Goal: Task Accomplishment & Management: Use online tool/utility

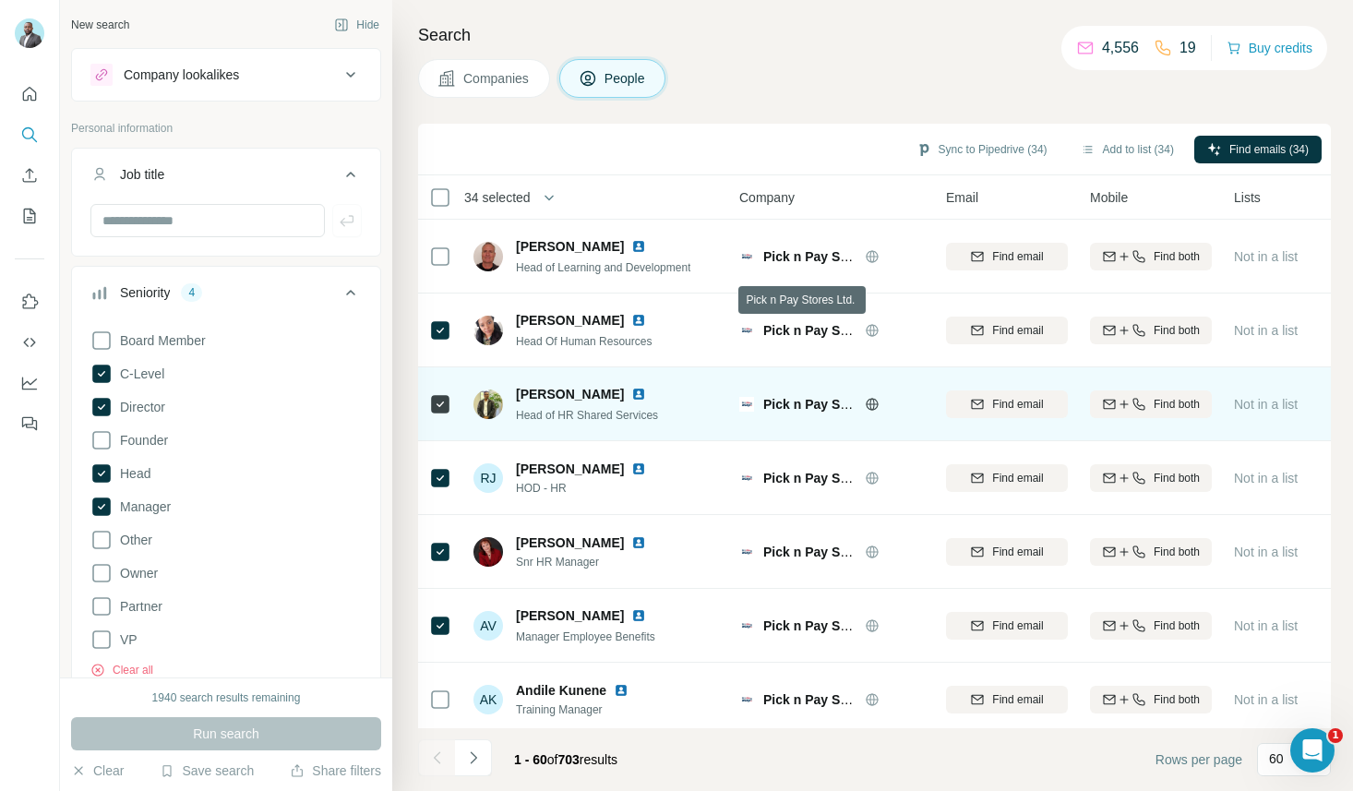
scroll to position [0, 5]
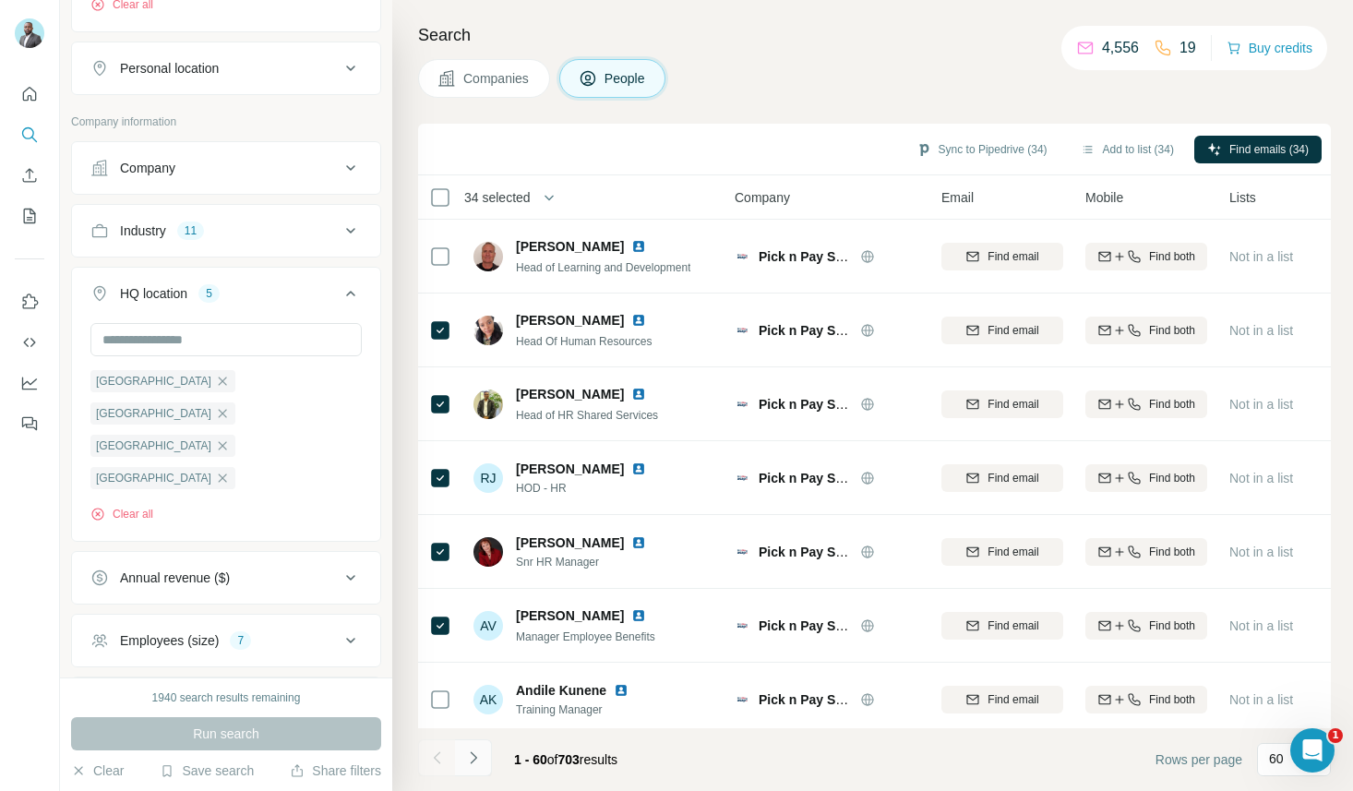
click at [471, 756] on icon "Navigate to next page" at bounding box center [473, 757] width 18 height 18
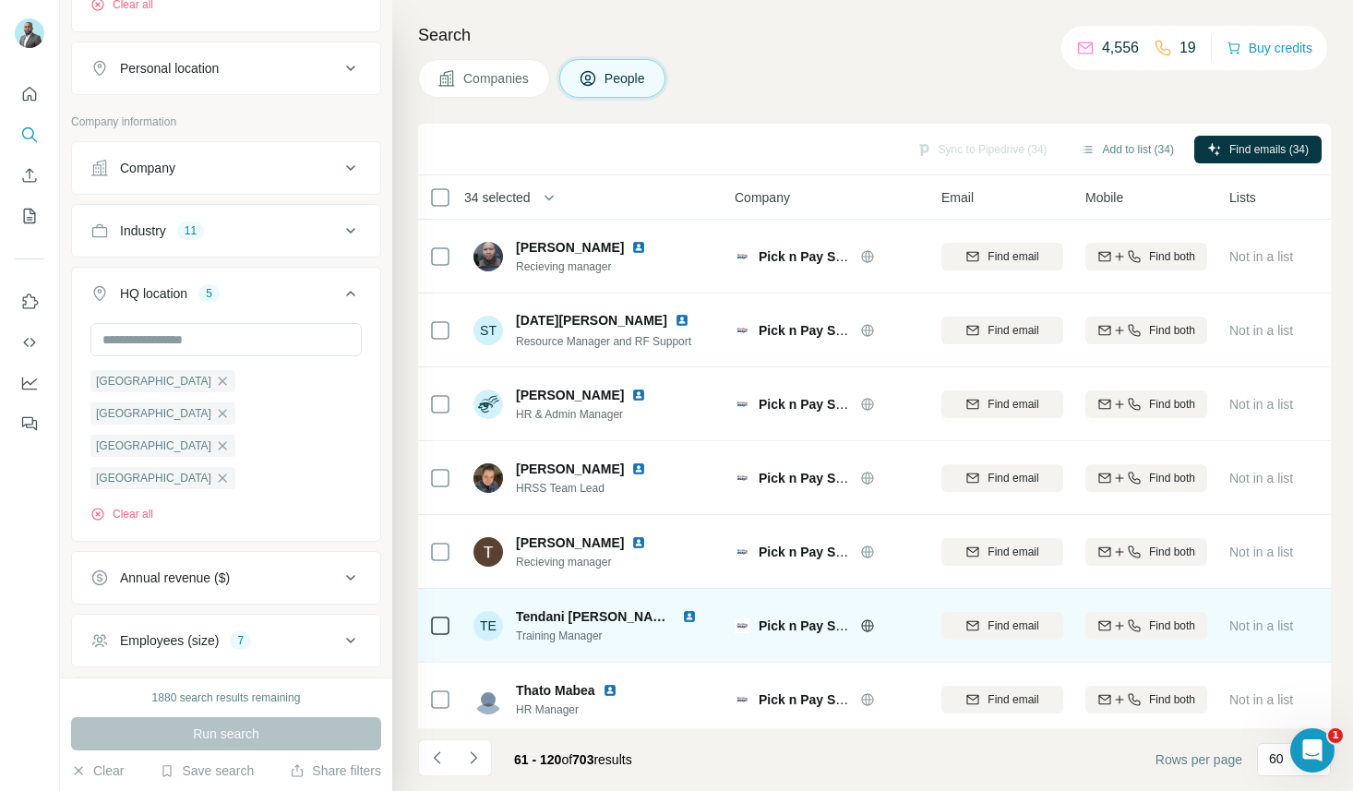
scroll to position [1, 5]
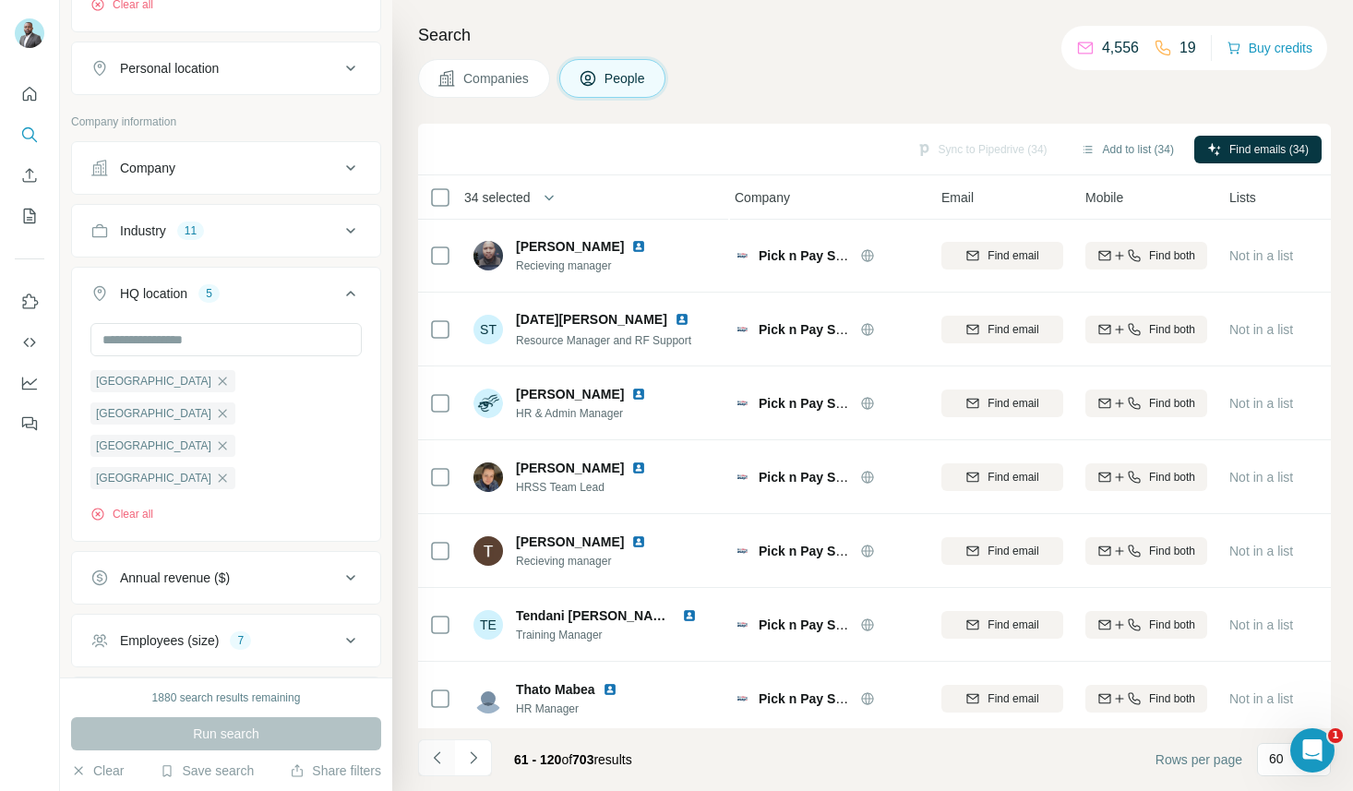
click at [433, 763] on icon "Navigate to previous page" at bounding box center [437, 757] width 18 height 18
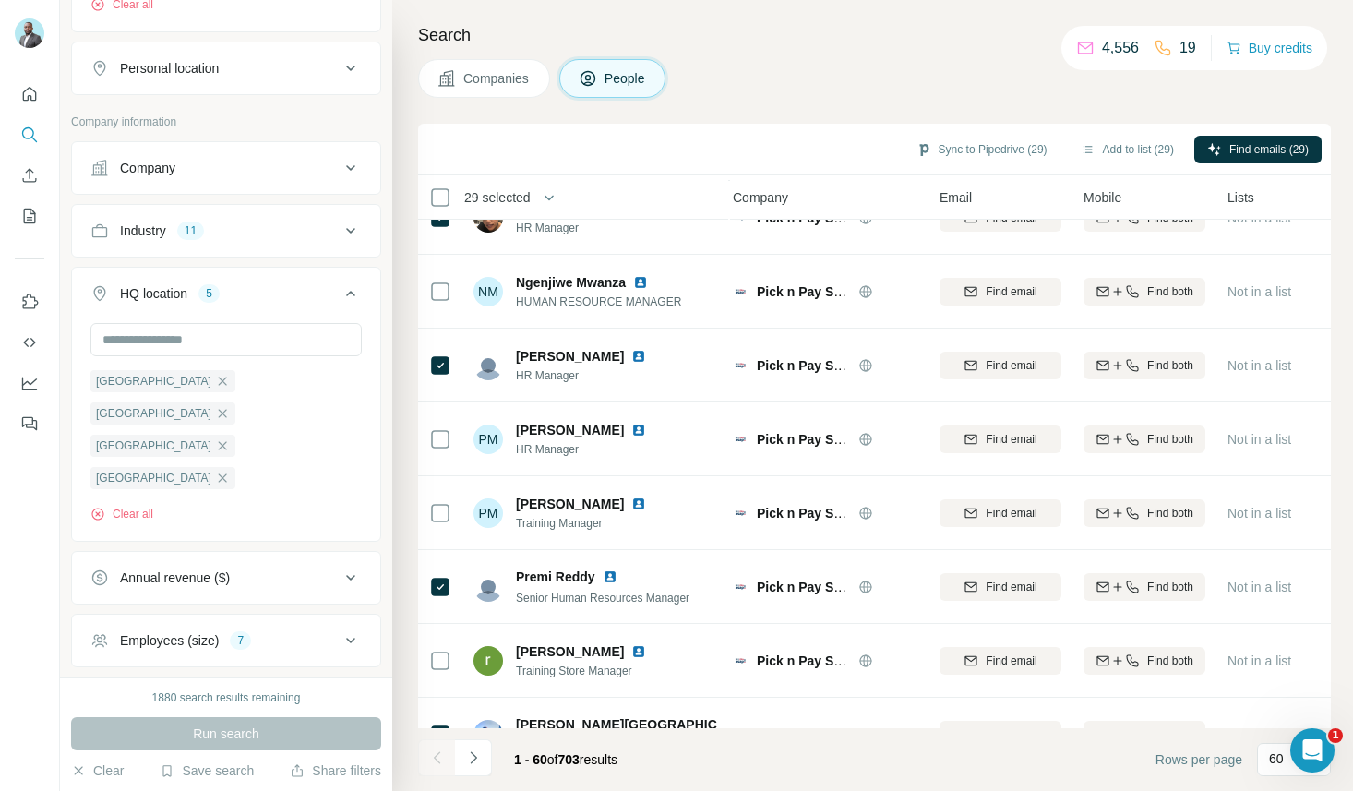
scroll to position [3920, 6]
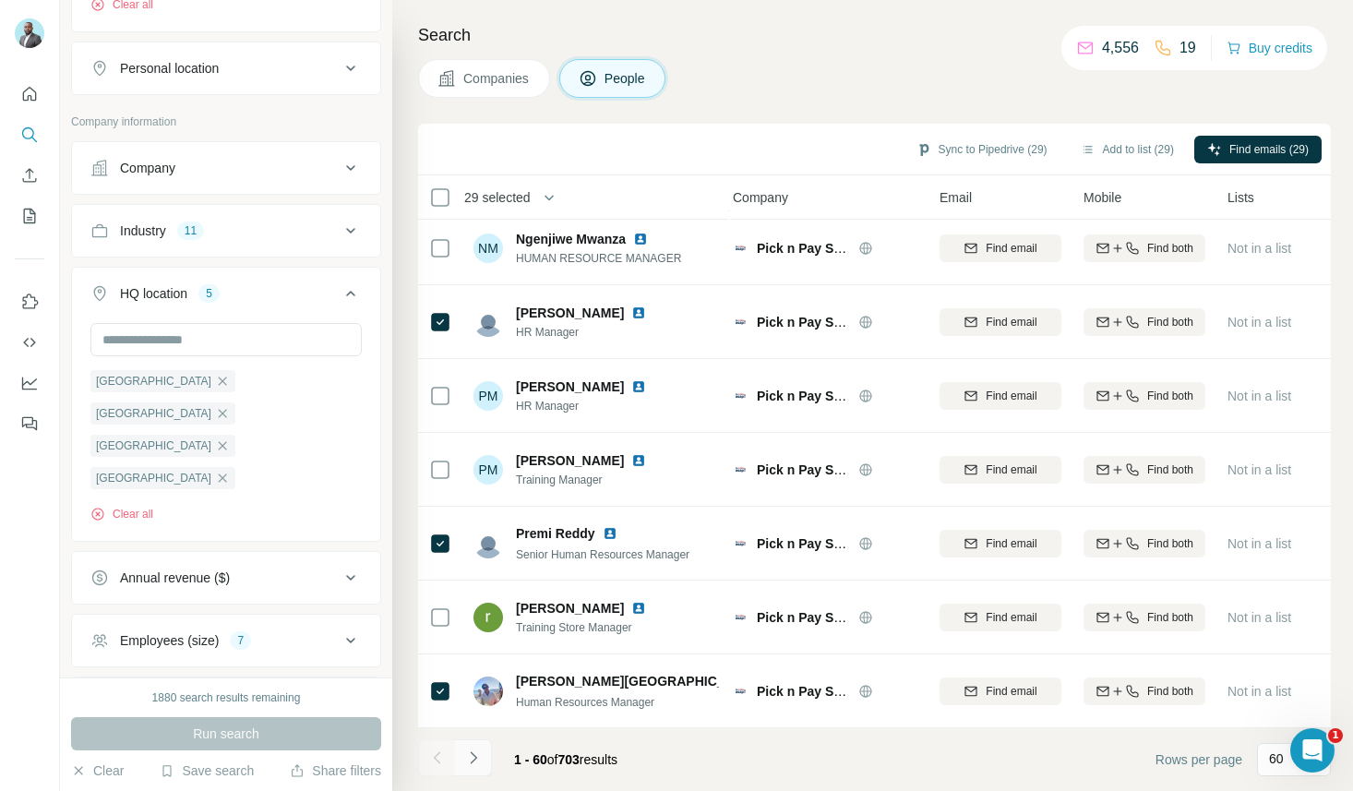
click at [469, 761] on icon "Navigate to next page" at bounding box center [473, 757] width 18 height 18
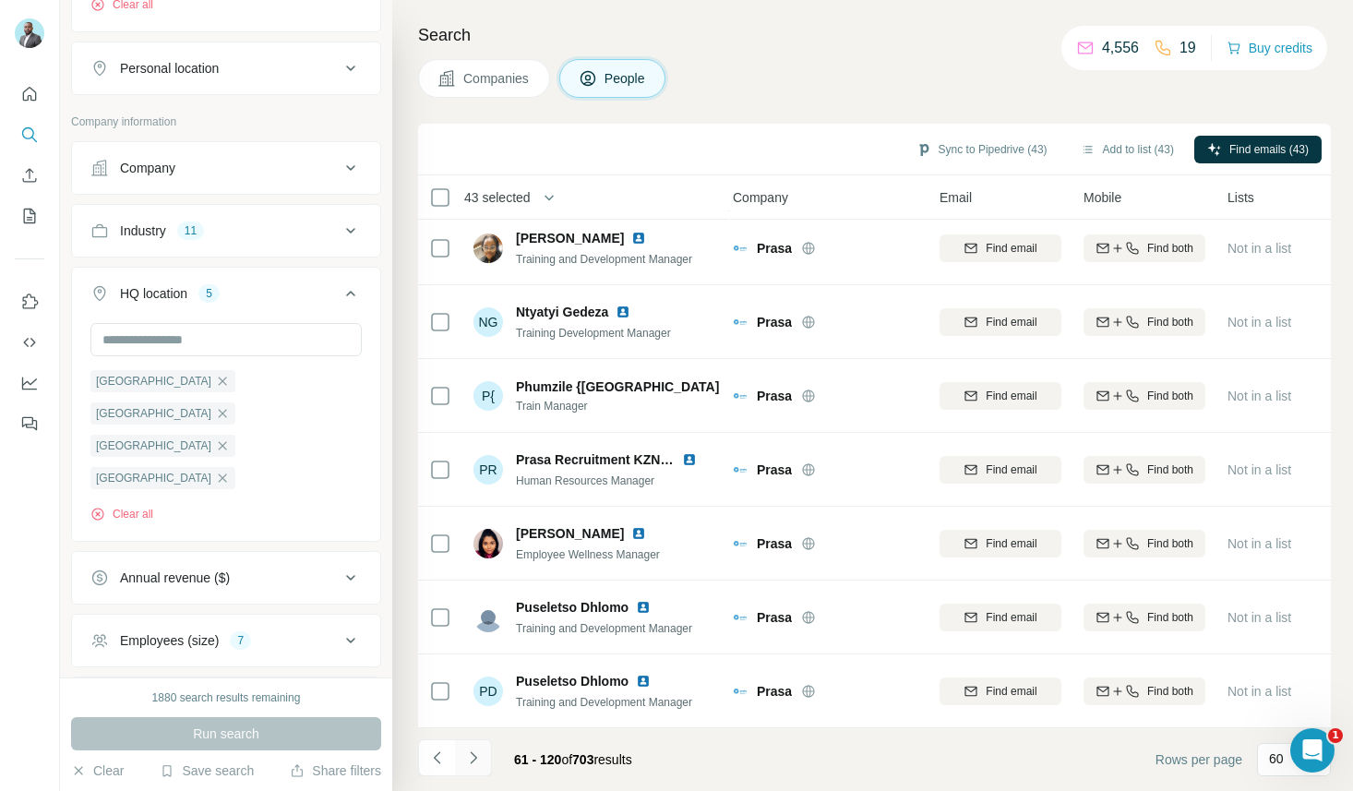
click at [482, 757] on icon "Navigate to next page" at bounding box center [473, 757] width 18 height 18
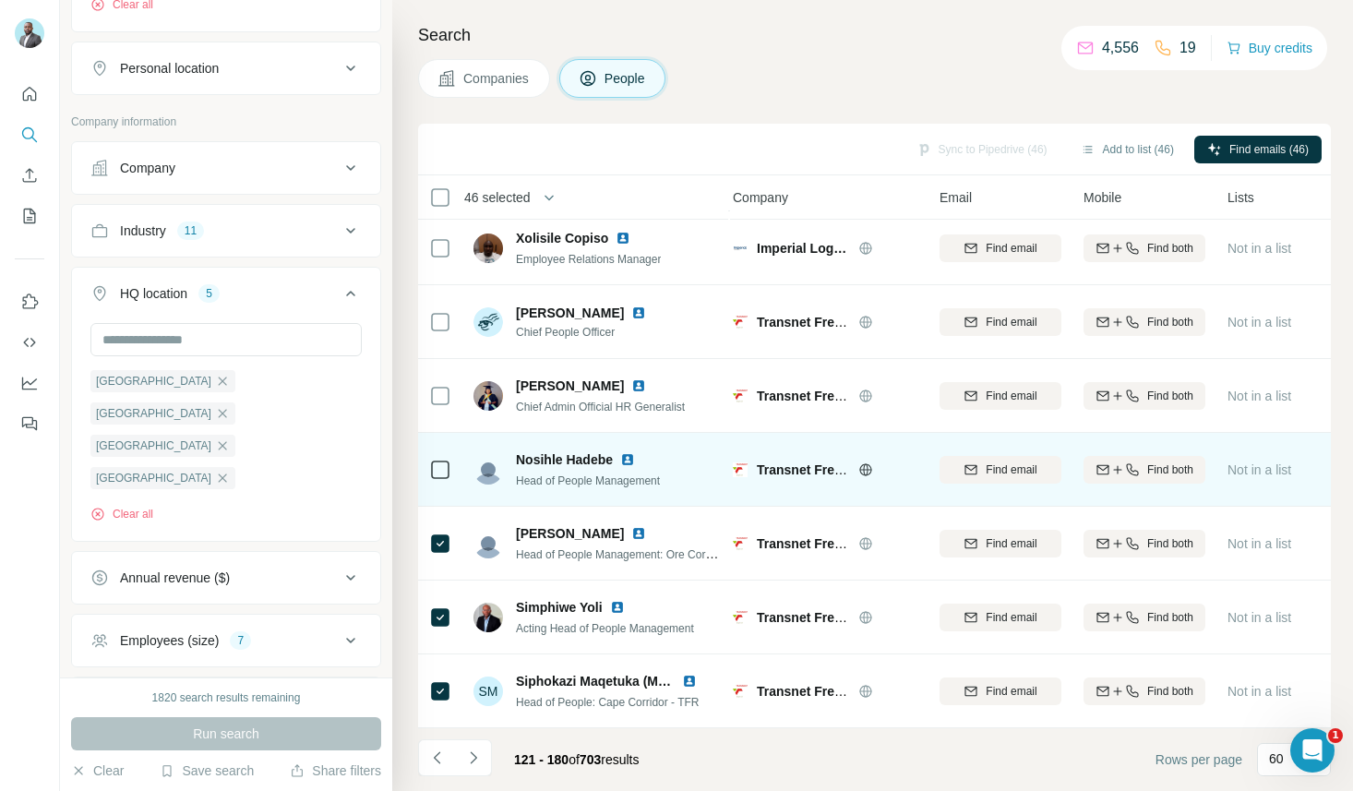
click at [439, 459] on icon at bounding box center [440, 470] width 22 height 22
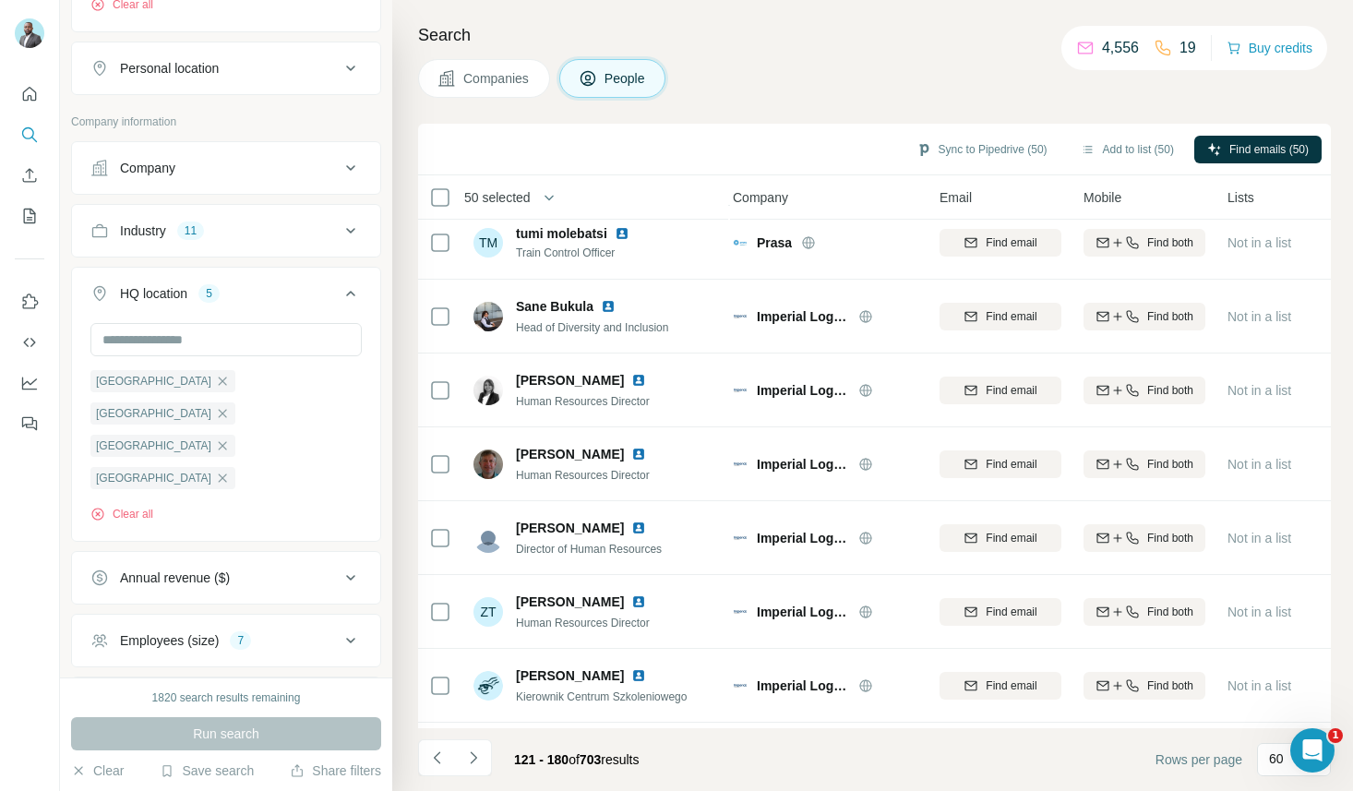
scroll to position [523, 6]
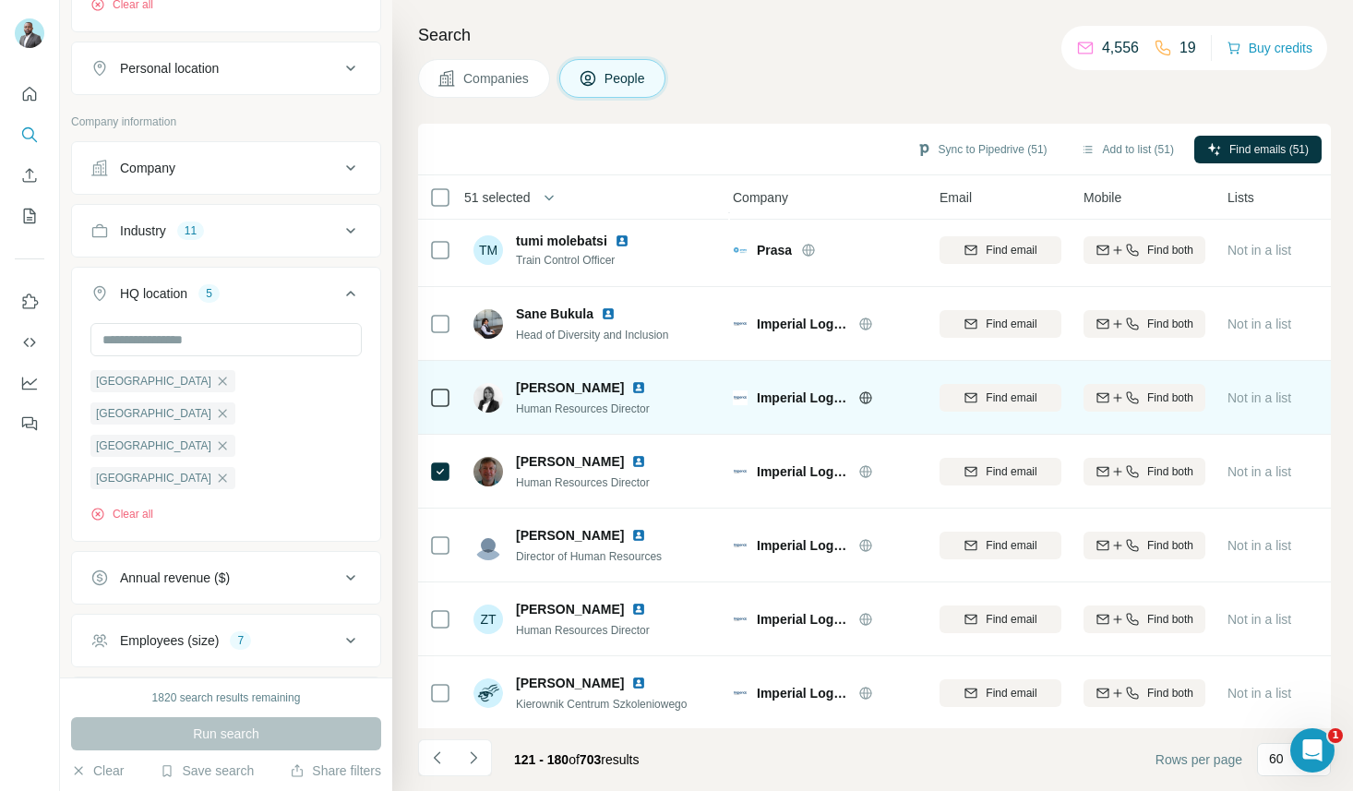
click at [449, 400] on icon at bounding box center [440, 398] width 22 height 22
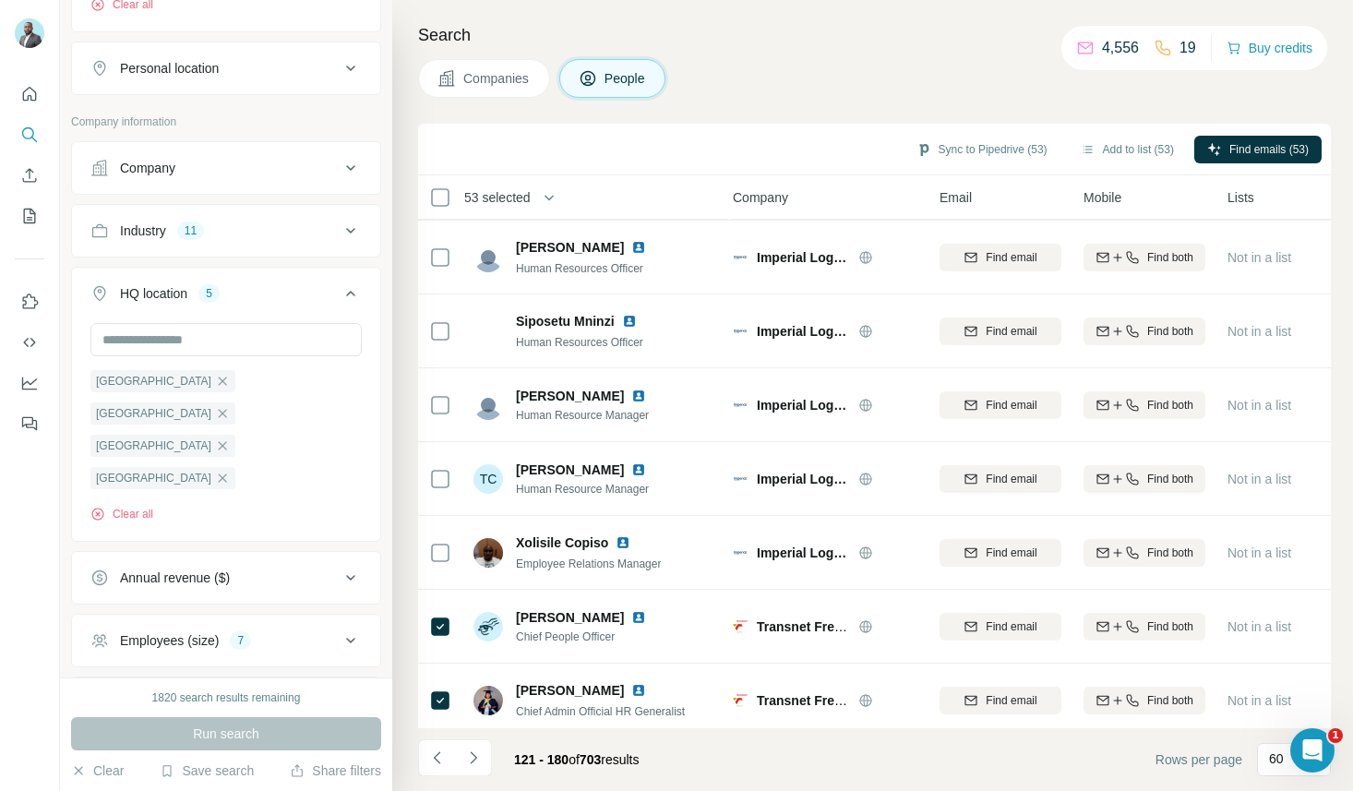
scroll to position [3920, 6]
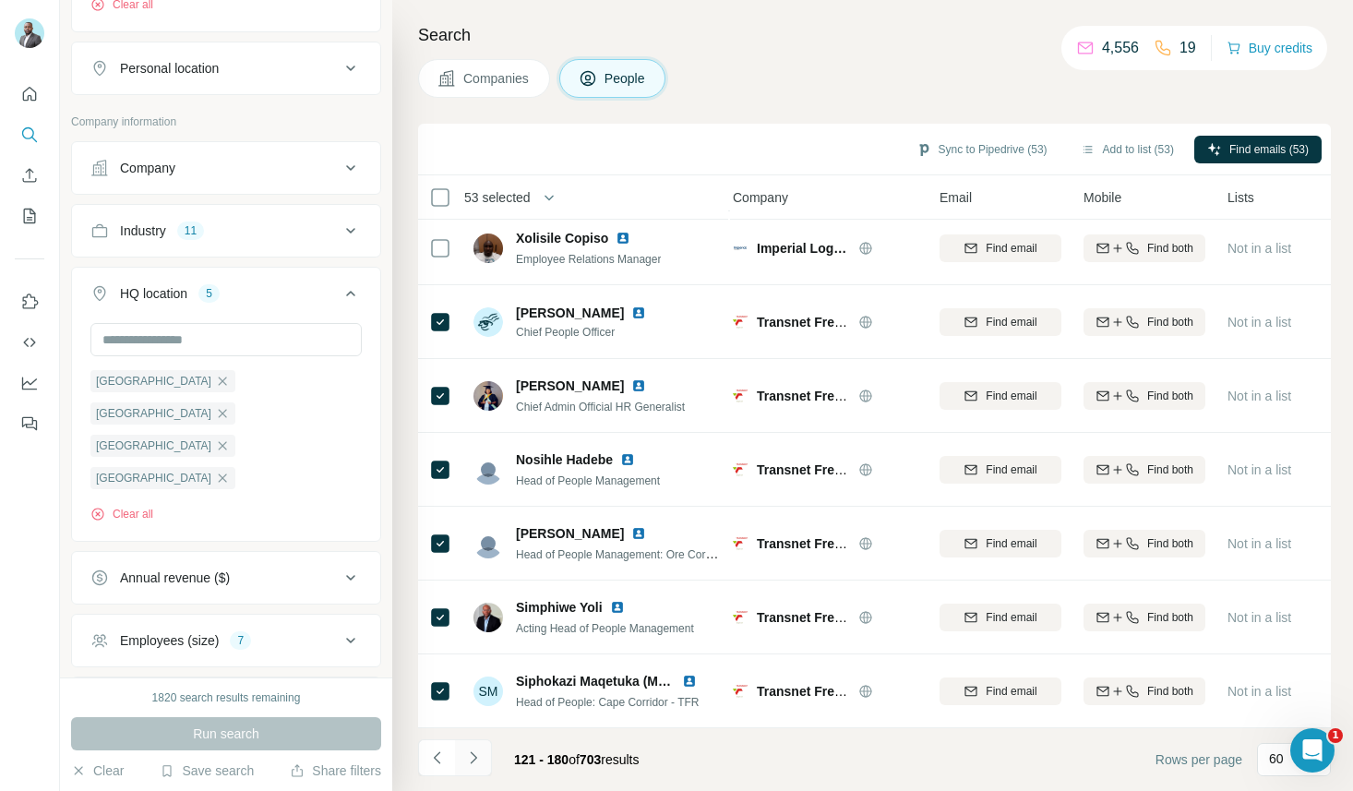
click at [472, 759] on icon "Navigate to next page" at bounding box center [473, 757] width 18 height 18
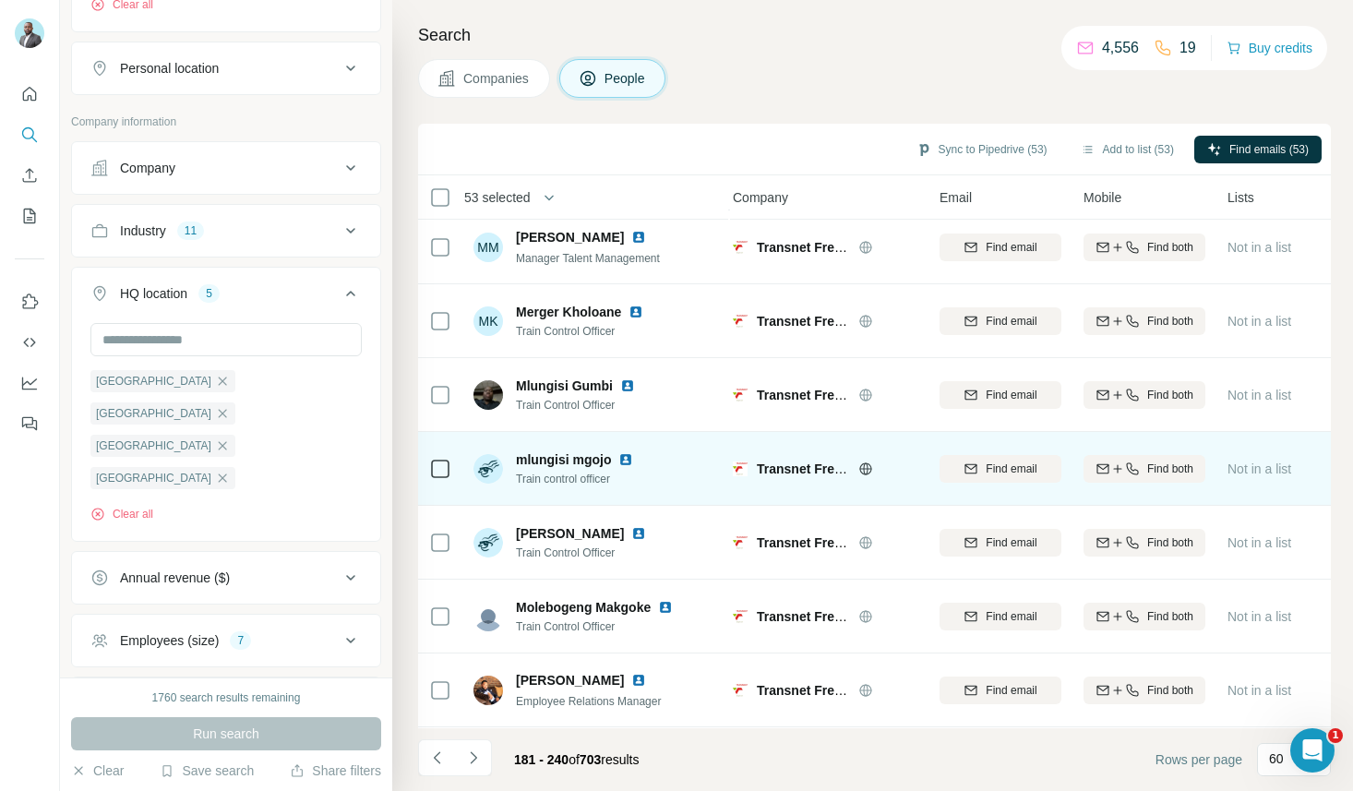
scroll to position [3750, 6]
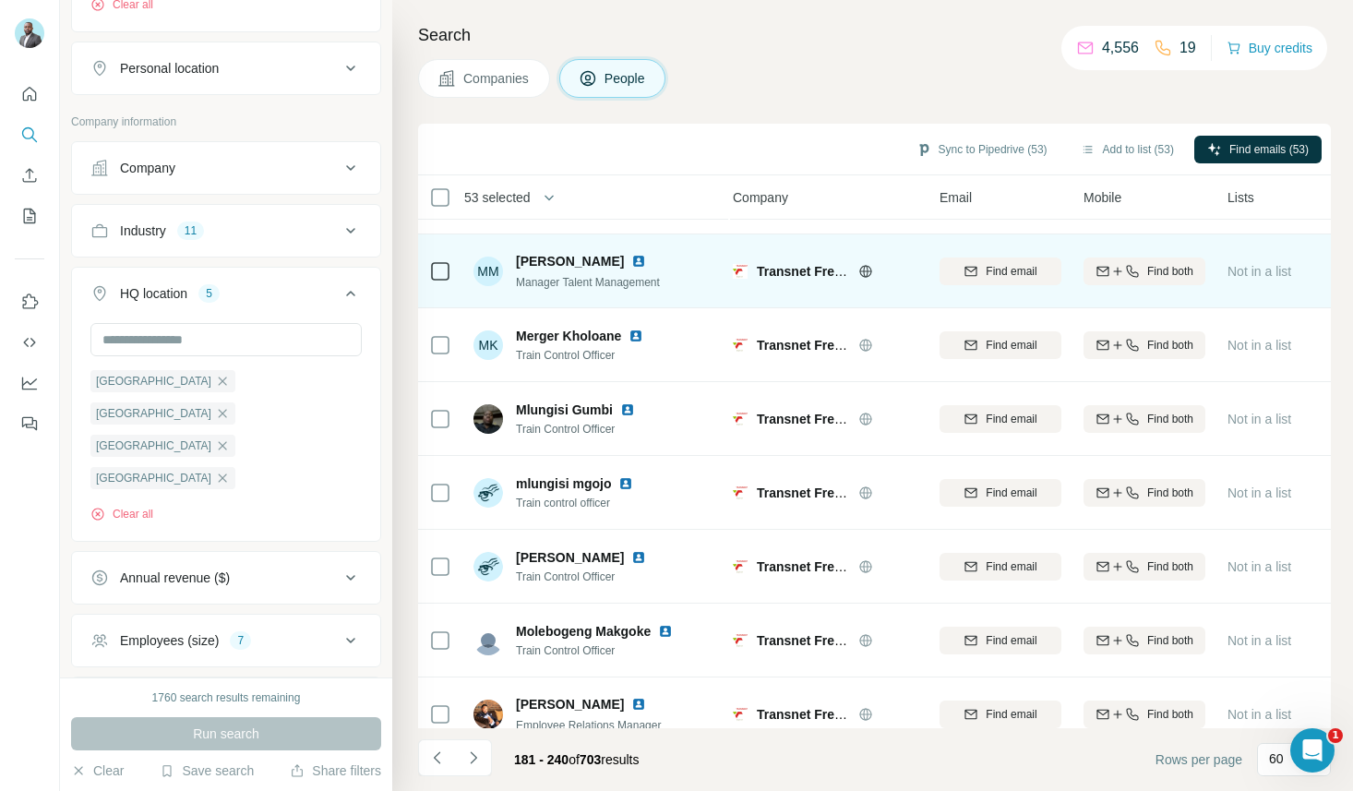
click at [549, 261] on span "[PERSON_NAME]" at bounding box center [570, 261] width 108 height 18
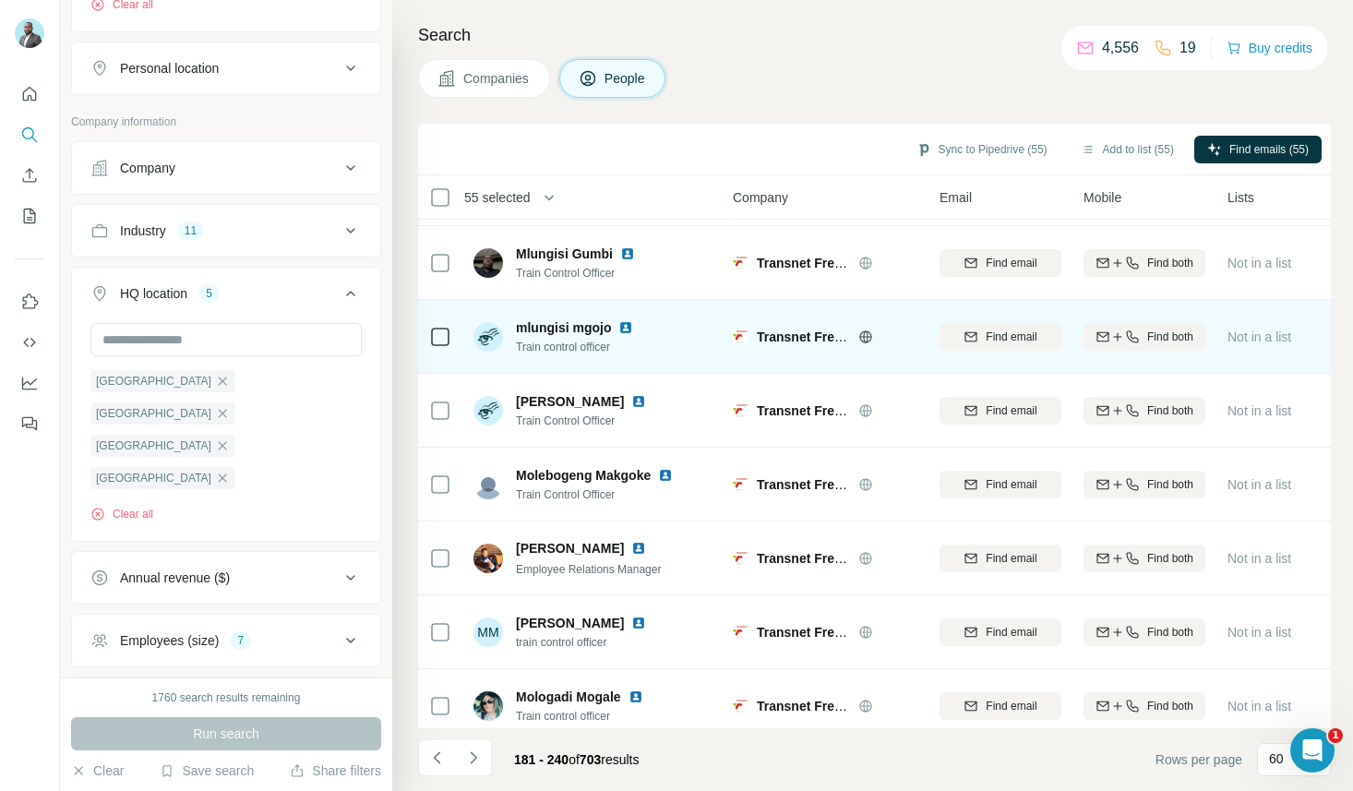
scroll to position [3920, 6]
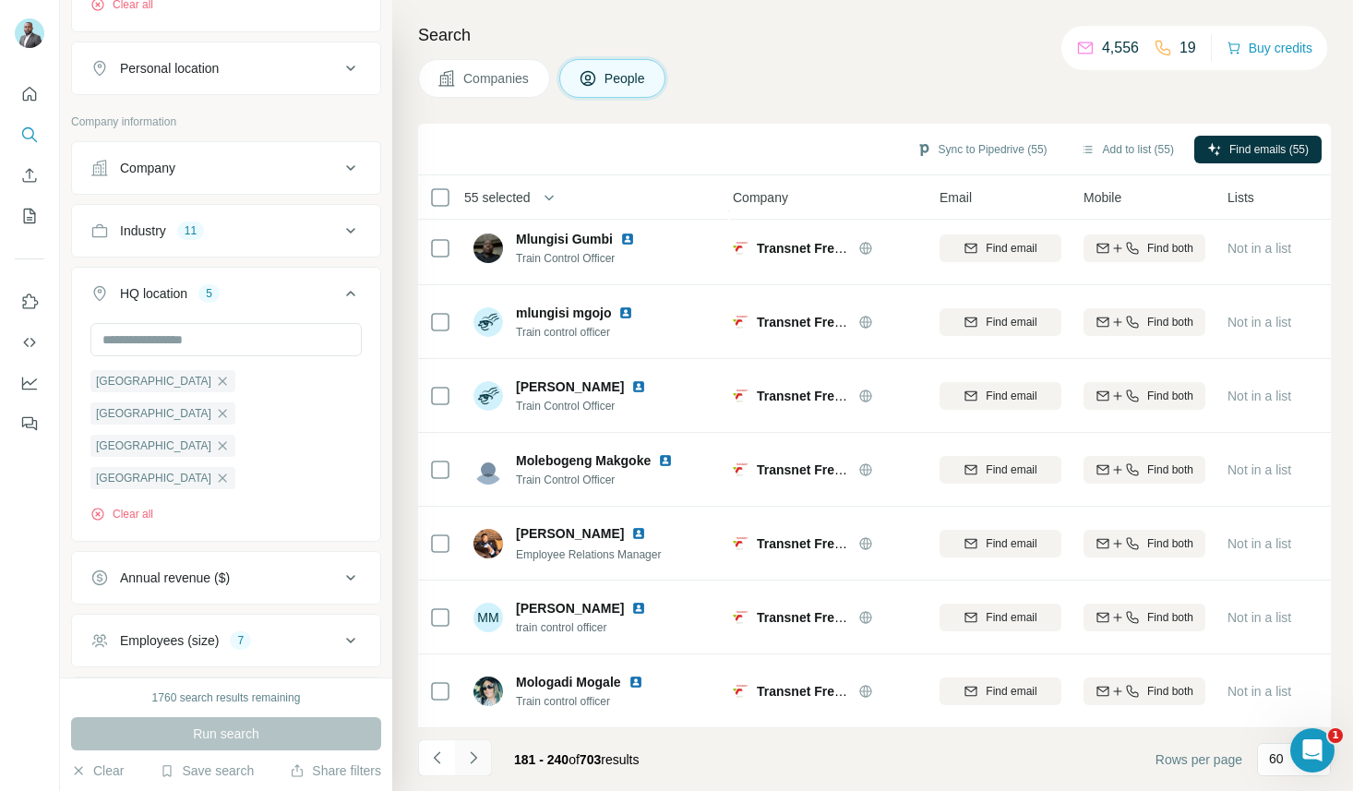
click at [478, 755] on icon "Navigate to next page" at bounding box center [473, 757] width 18 height 18
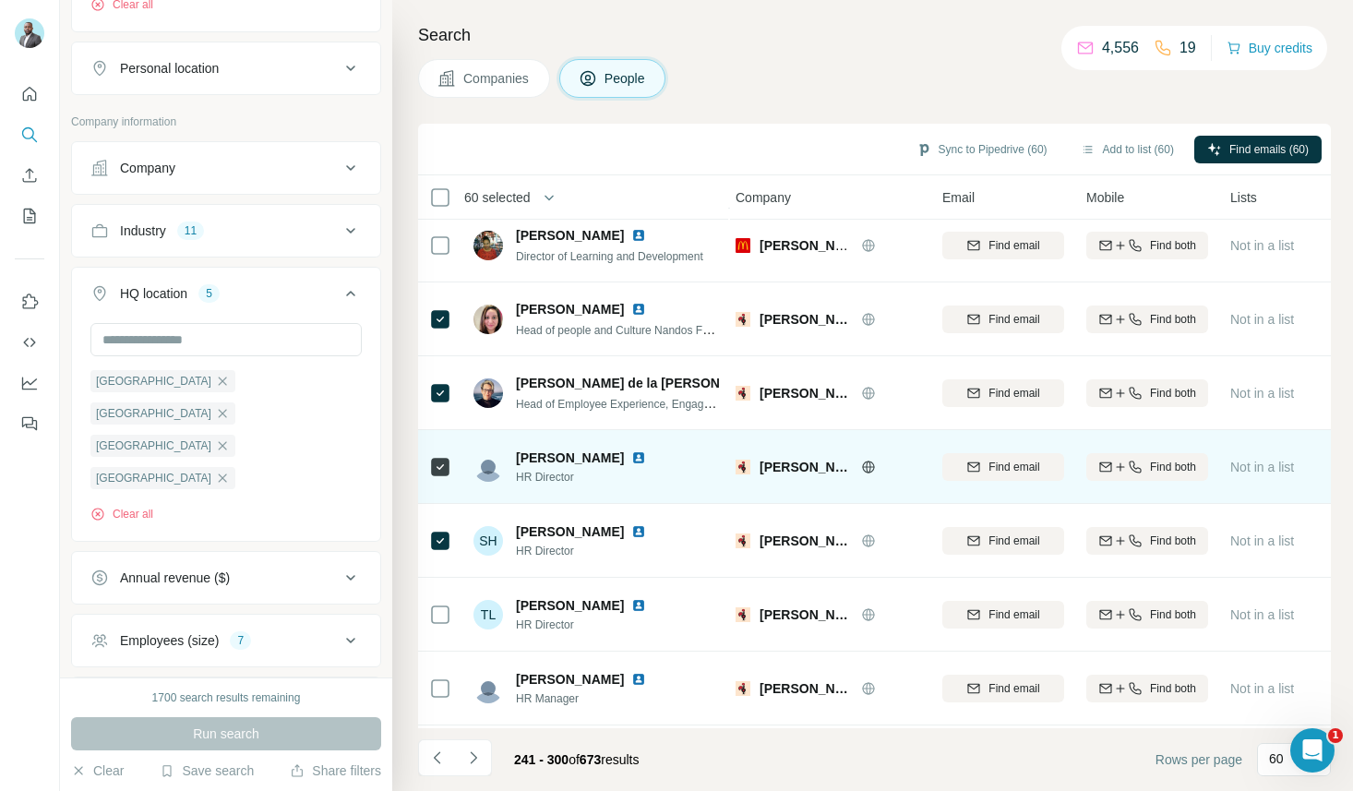
scroll to position [3920, 4]
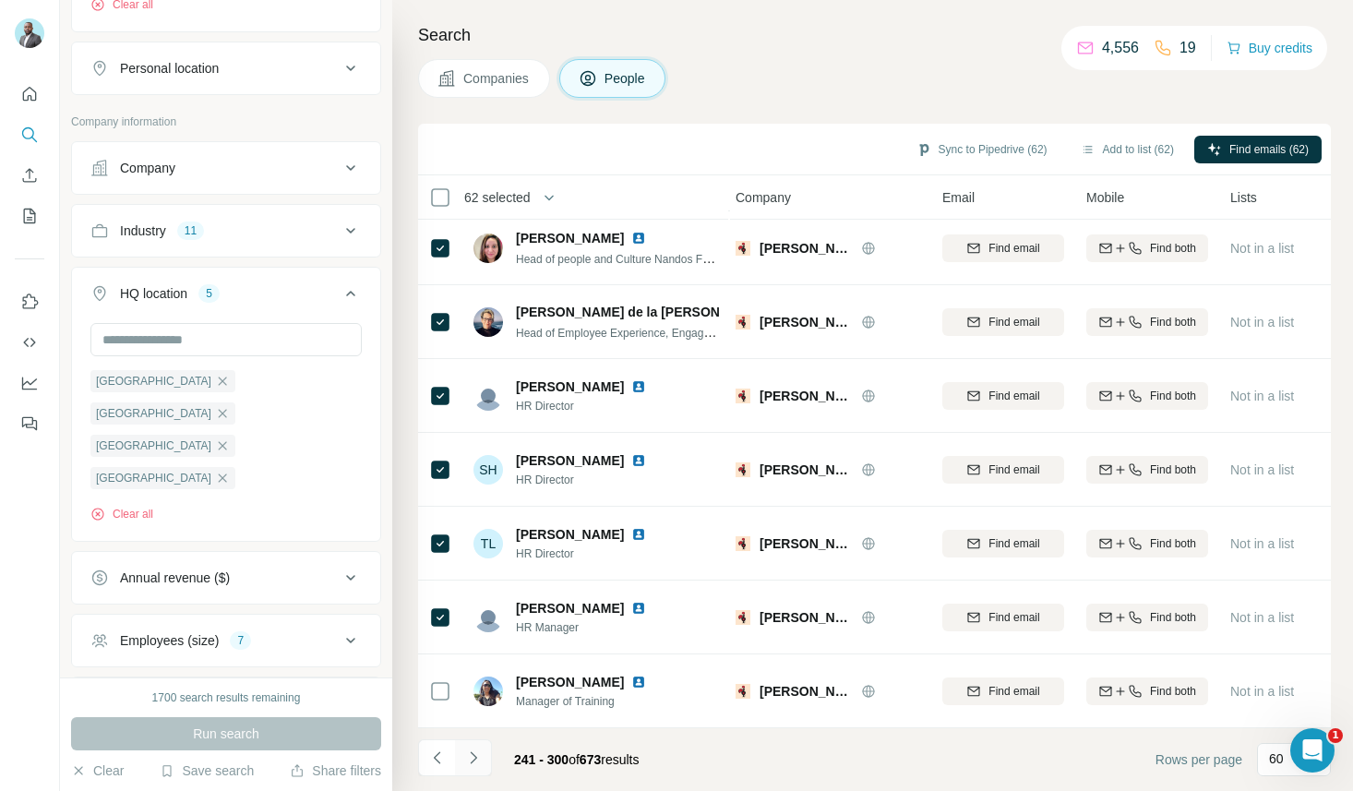
click at [475, 755] on icon "Navigate to next page" at bounding box center [473, 757] width 18 height 18
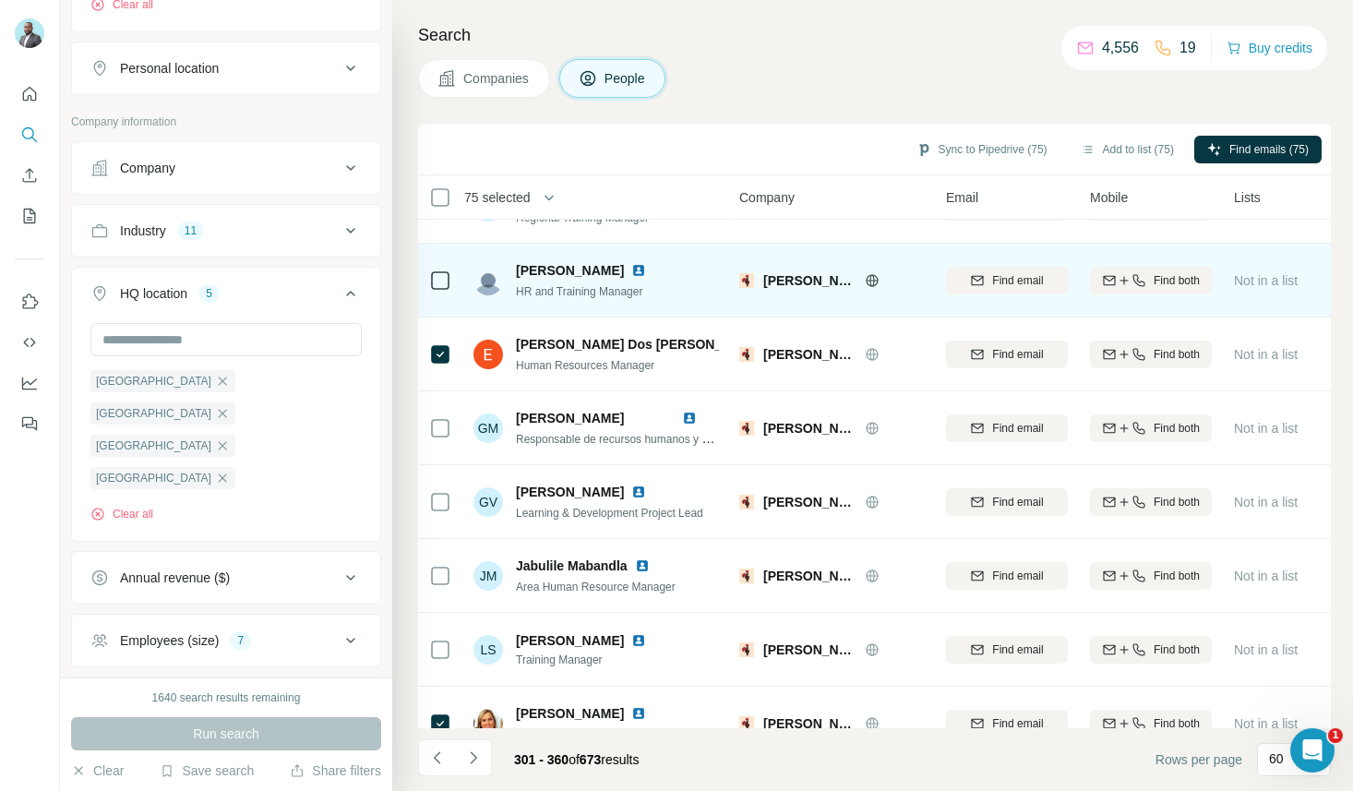
scroll to position [215, 0]
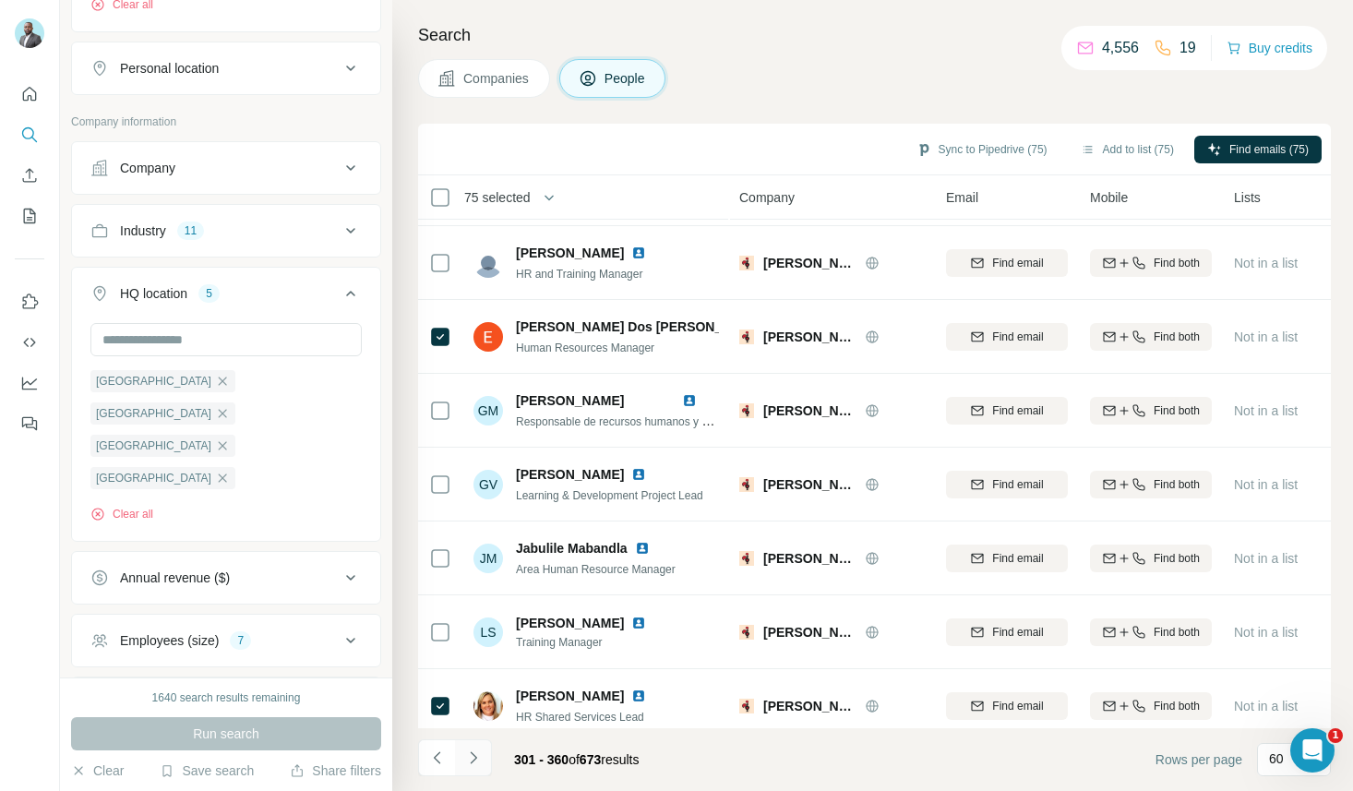
click at [469, 759] on icon "Navigate to next page" at bounding box center [473, 757] width 18 height 18
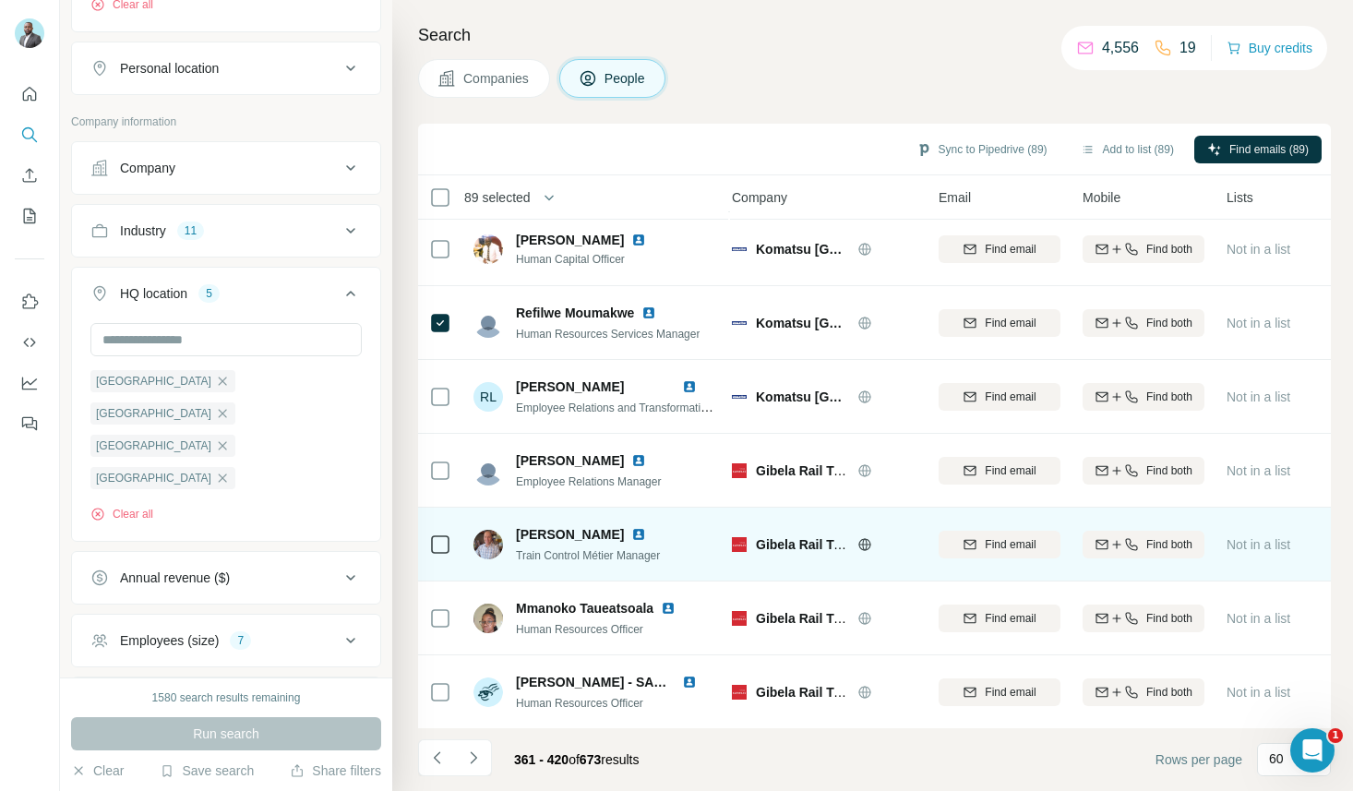
scroll to position [3920, 7]
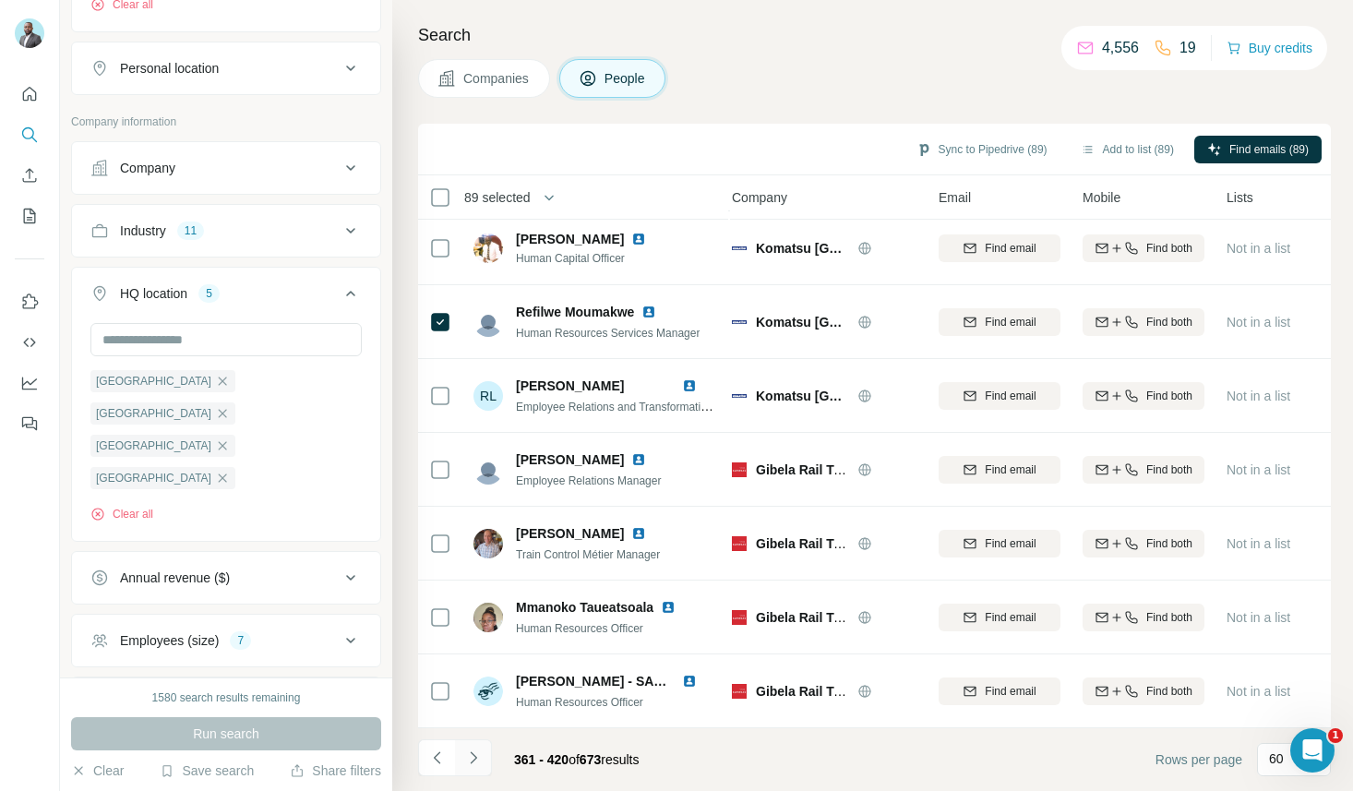
click at [471, 764] on icon "Navigate to next page" at bounding box center [473, 757] width 18 height 18
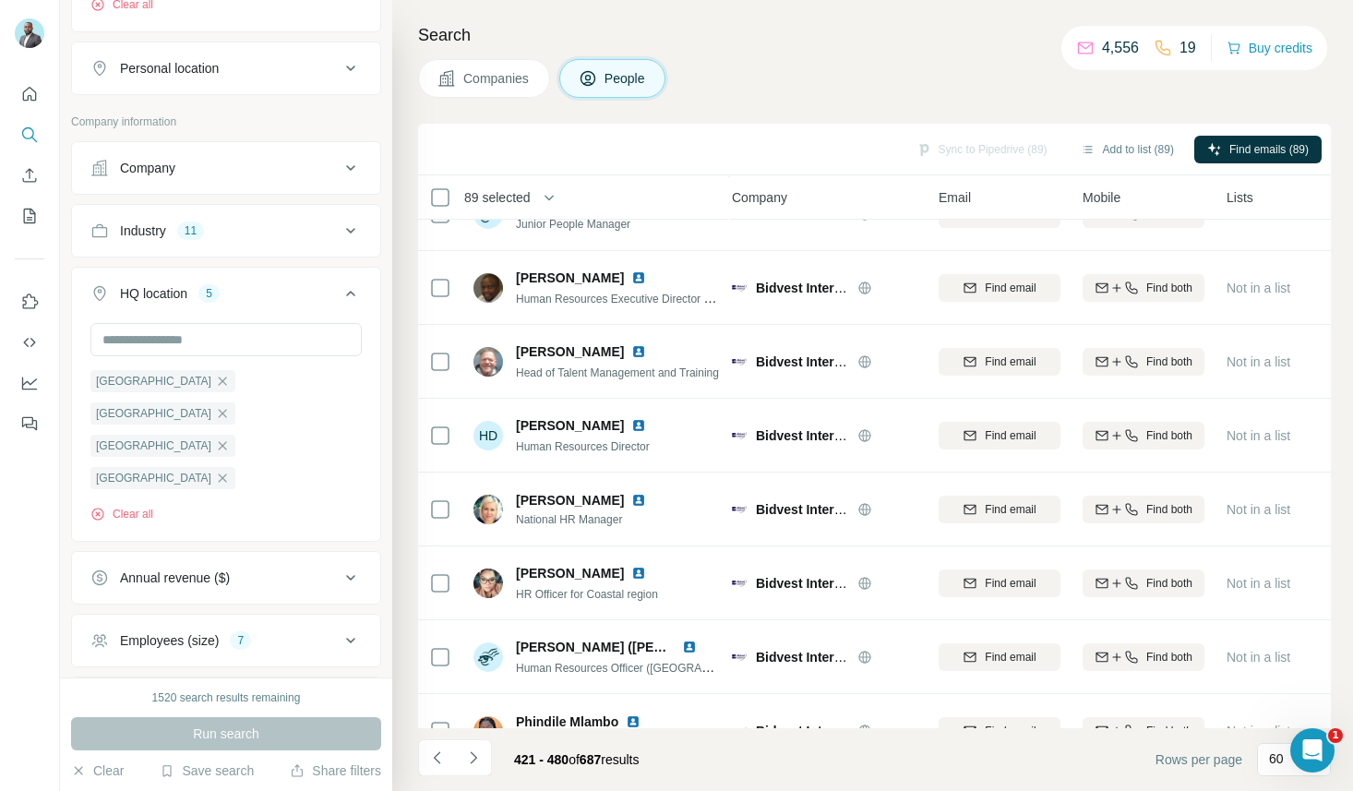
scroll to position [3130, 7]
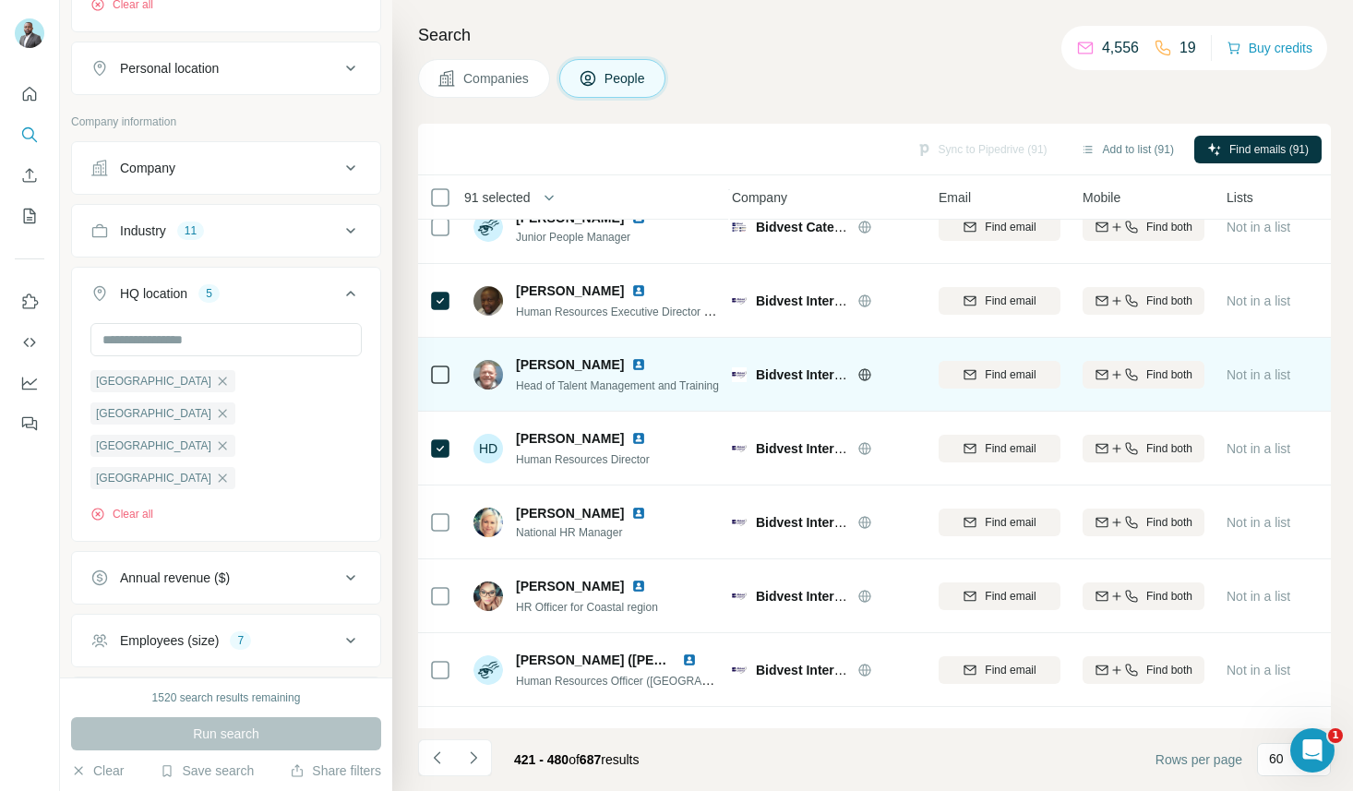
click at [449, 373] on icon at bounding box center [440, 375] width 22 height 22
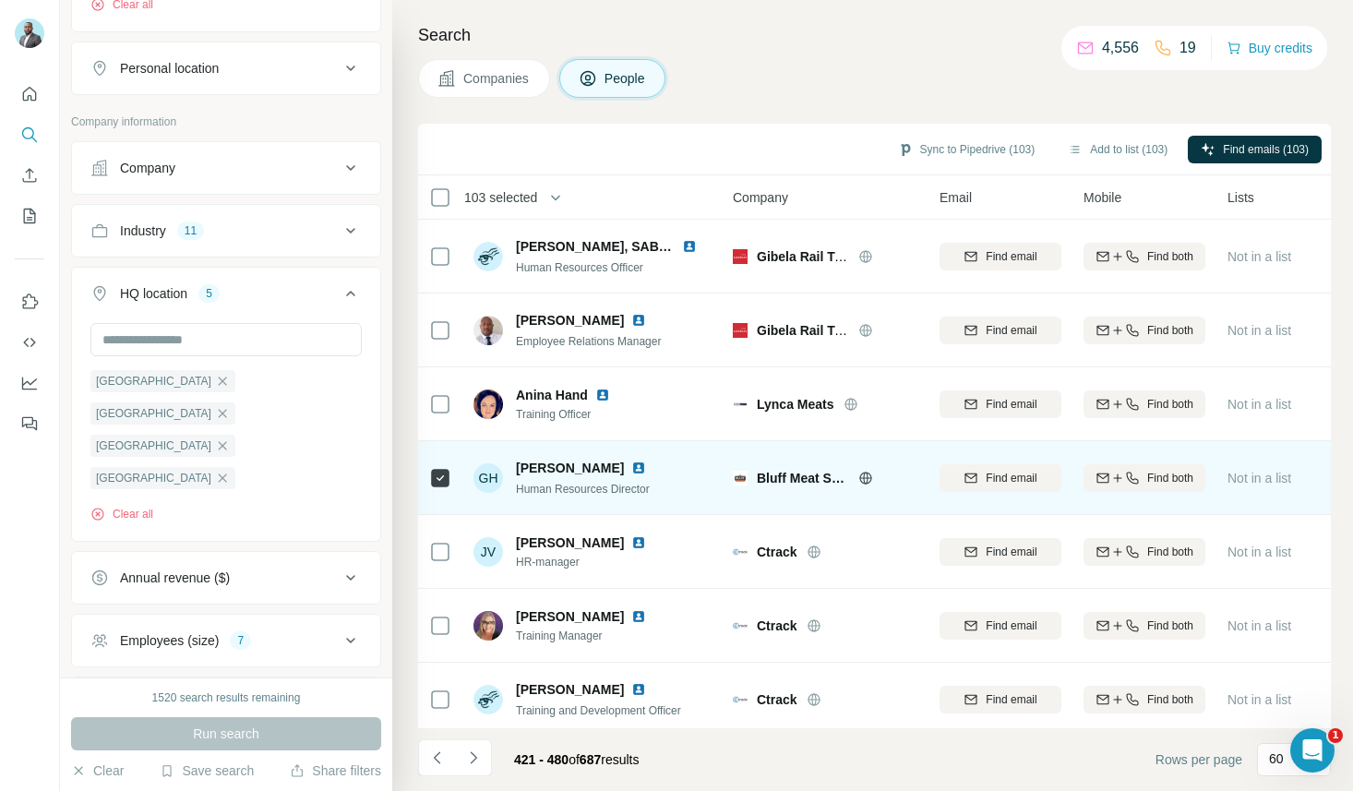
scroll to position [170, 6]
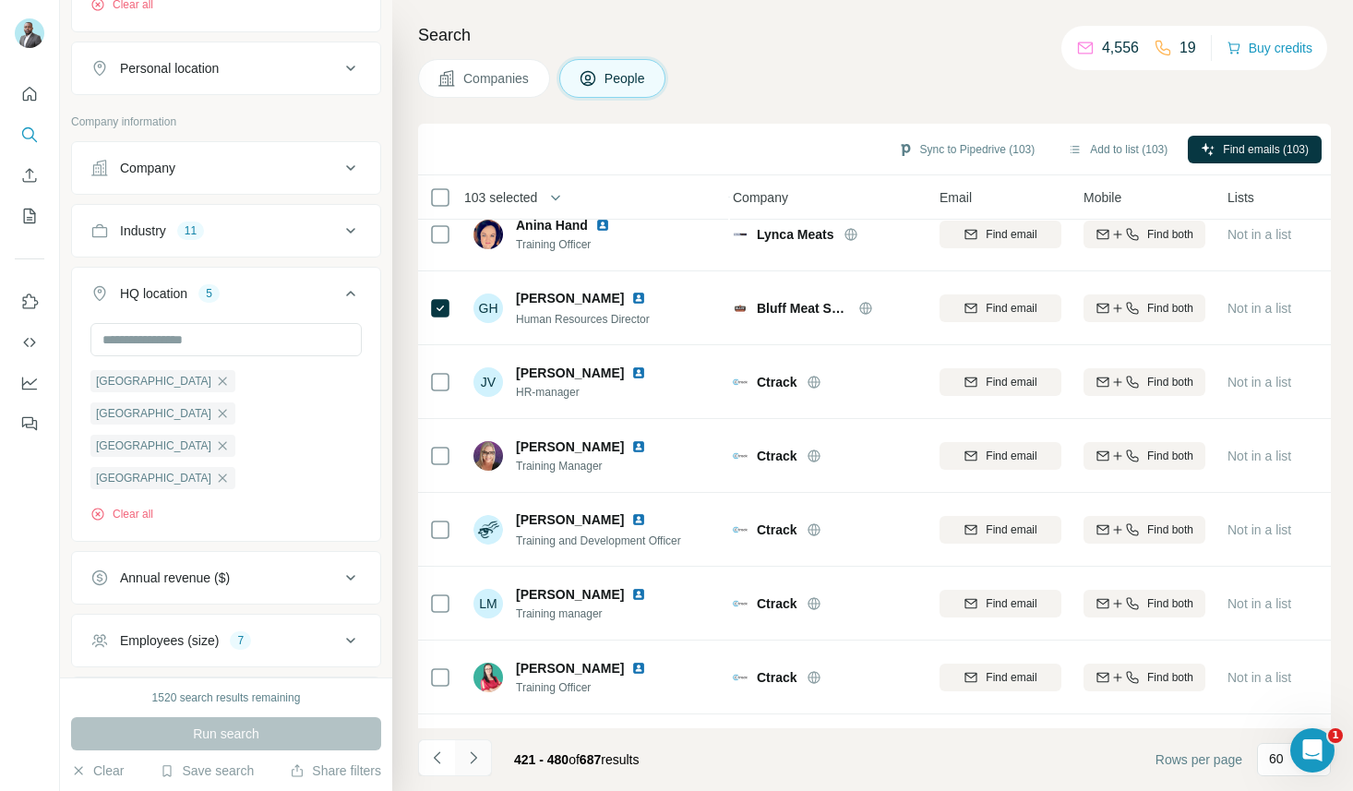
click at [470, 753] on icon "Navigate to next page" at bounding box center [473, 757] width 18 height 18
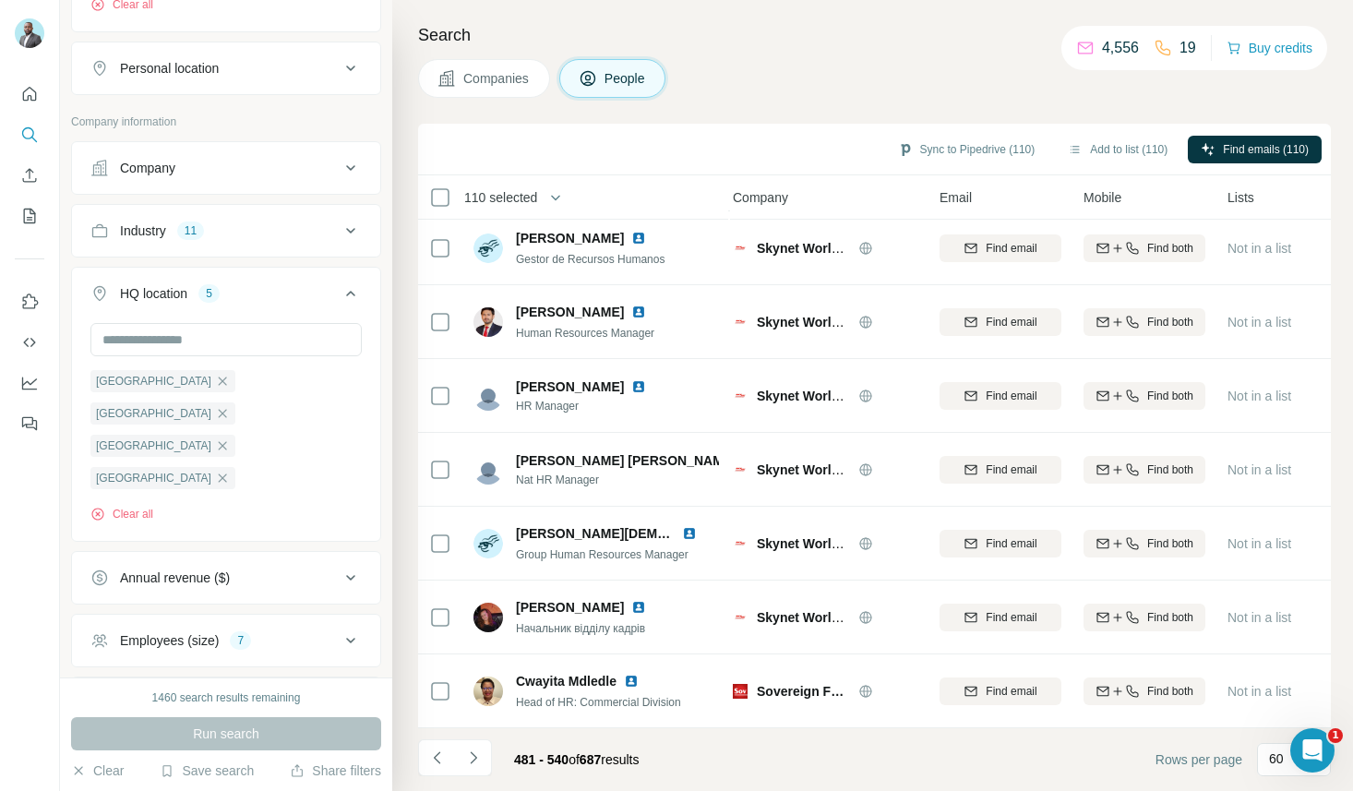
scroll to position [3915, 6]
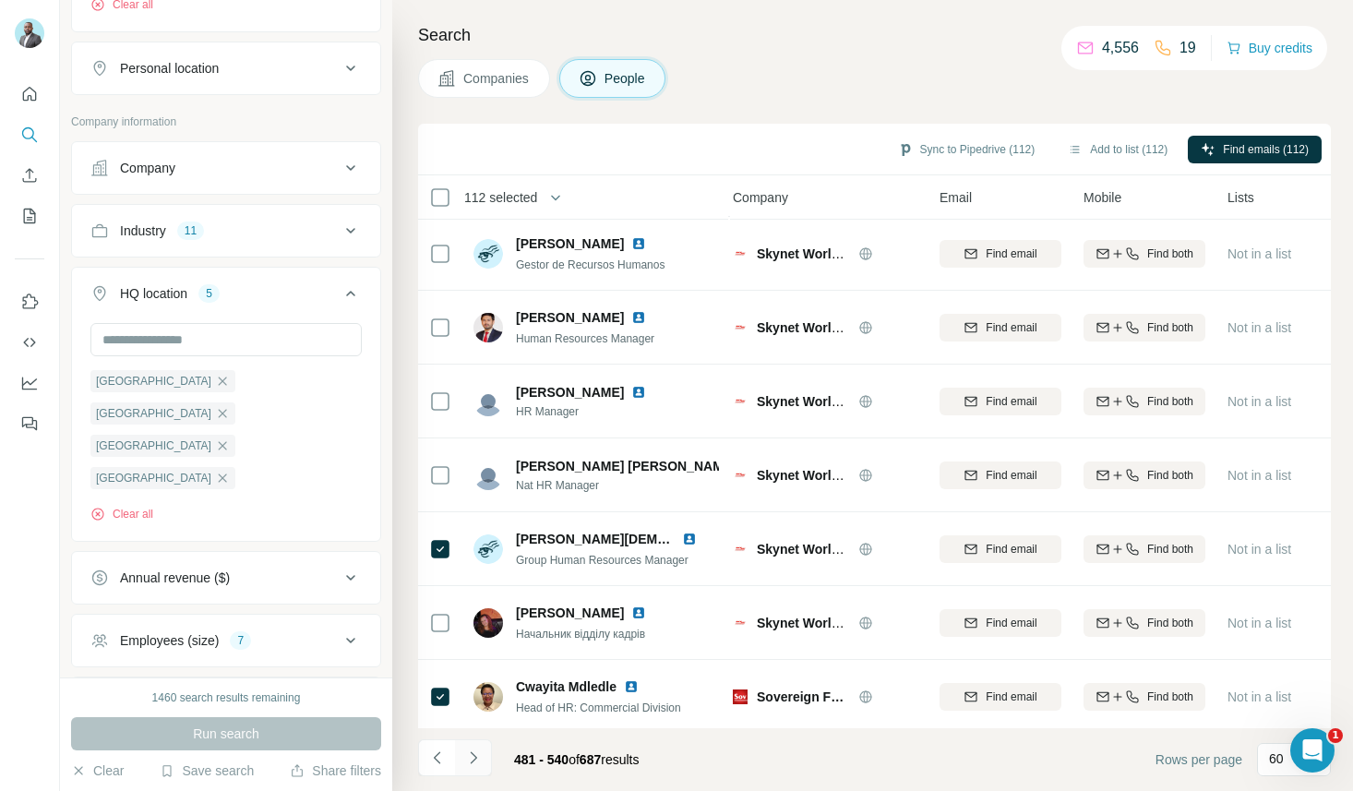
click at [474, 754] on icon "Navigate to next page" at bounding box center [473, 757] width 18 height 18
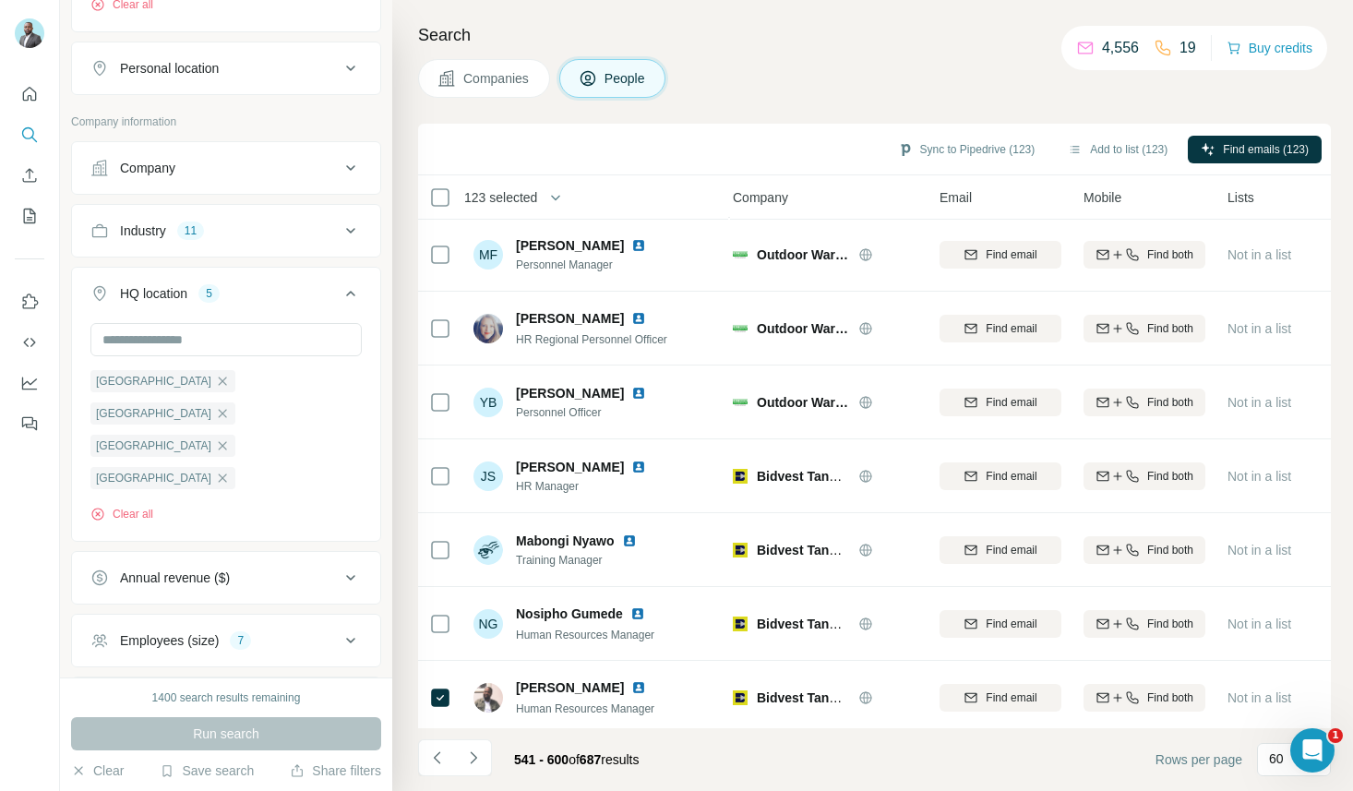
scroll to position [3920, 6]
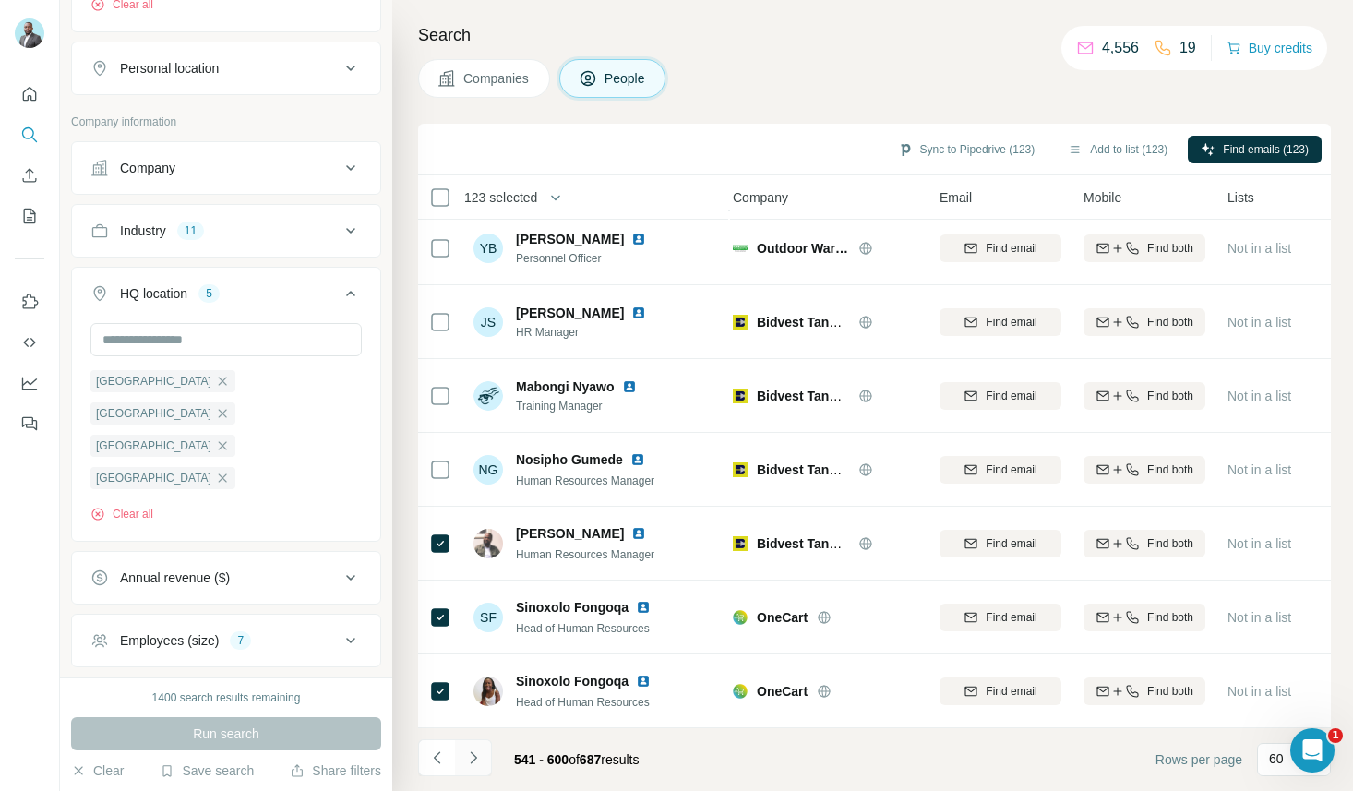
click at [475, 758] on icon "Navigate to next page" at bounding box center [473, 757] width 18 height 18
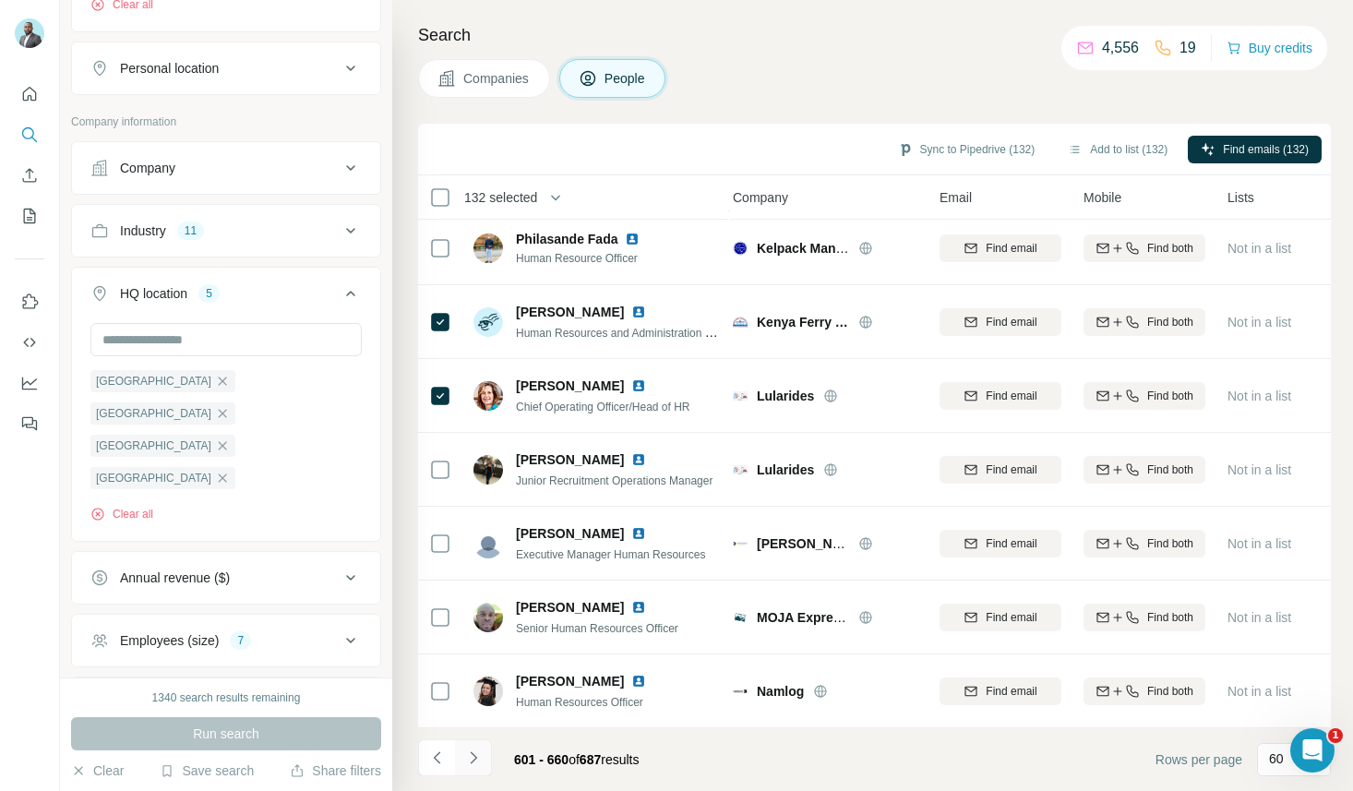
click at [475, 753] on icon "Navigate to next page" at bounding box center [473, 757] width 18 height 18
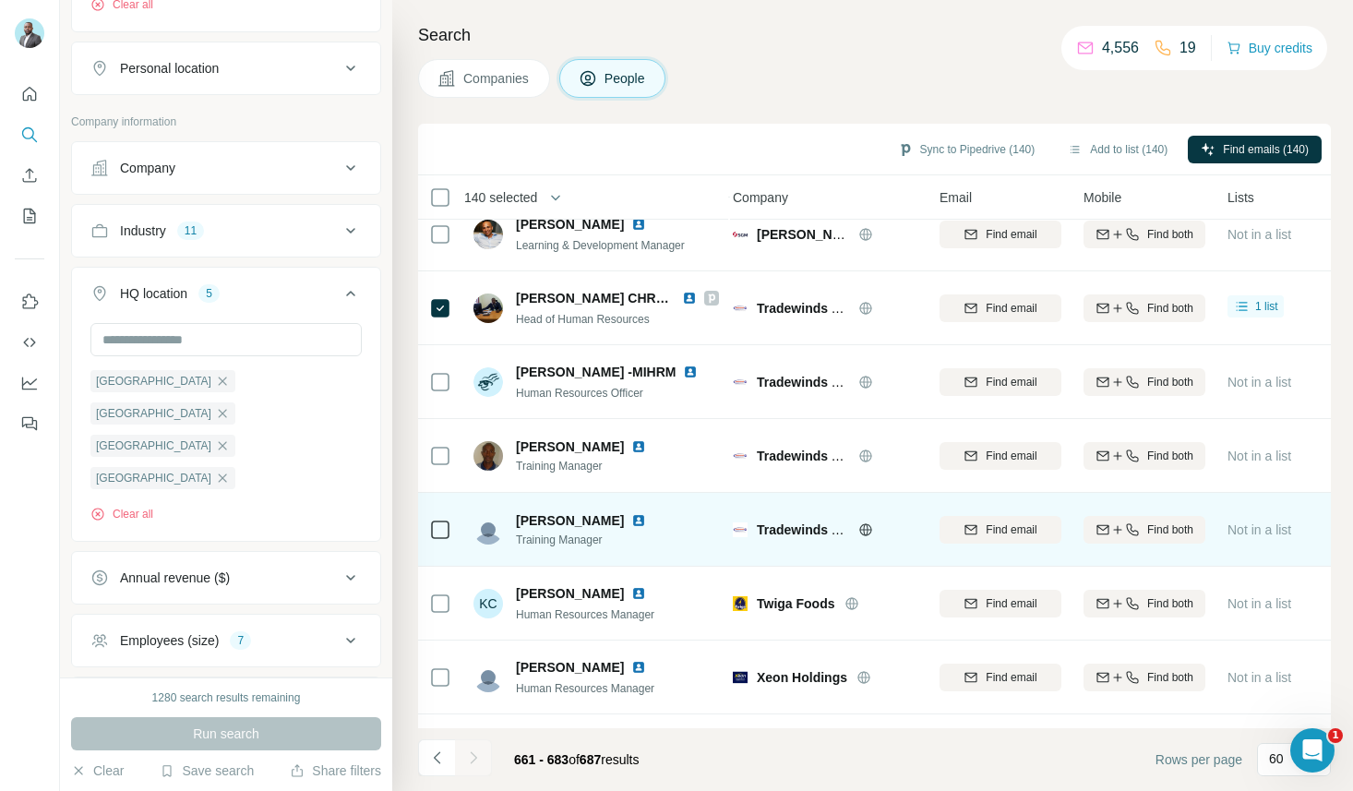
scroll to position [985, 6]
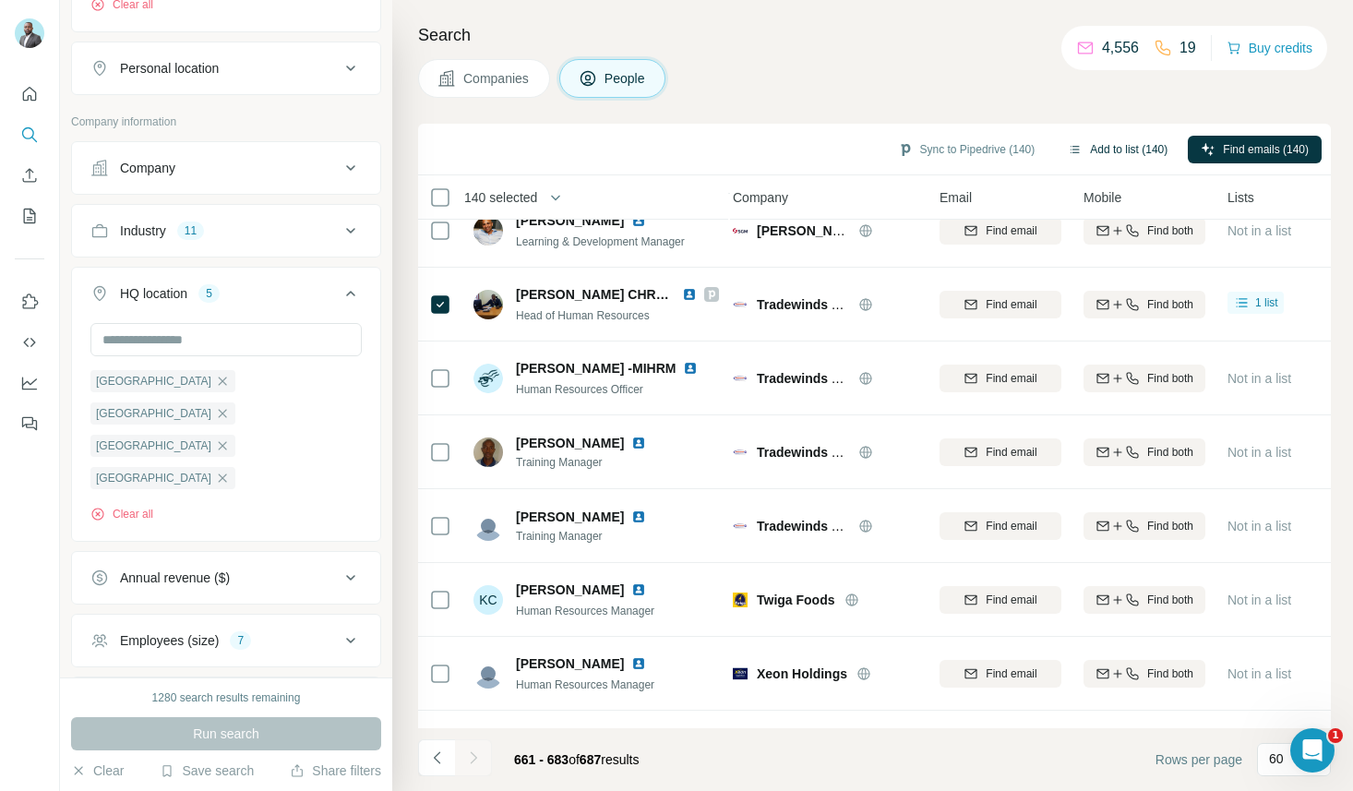
click at [1113, 152] on button "Add to list (140)" at bounding box center [1117, 150] width 125 height 28
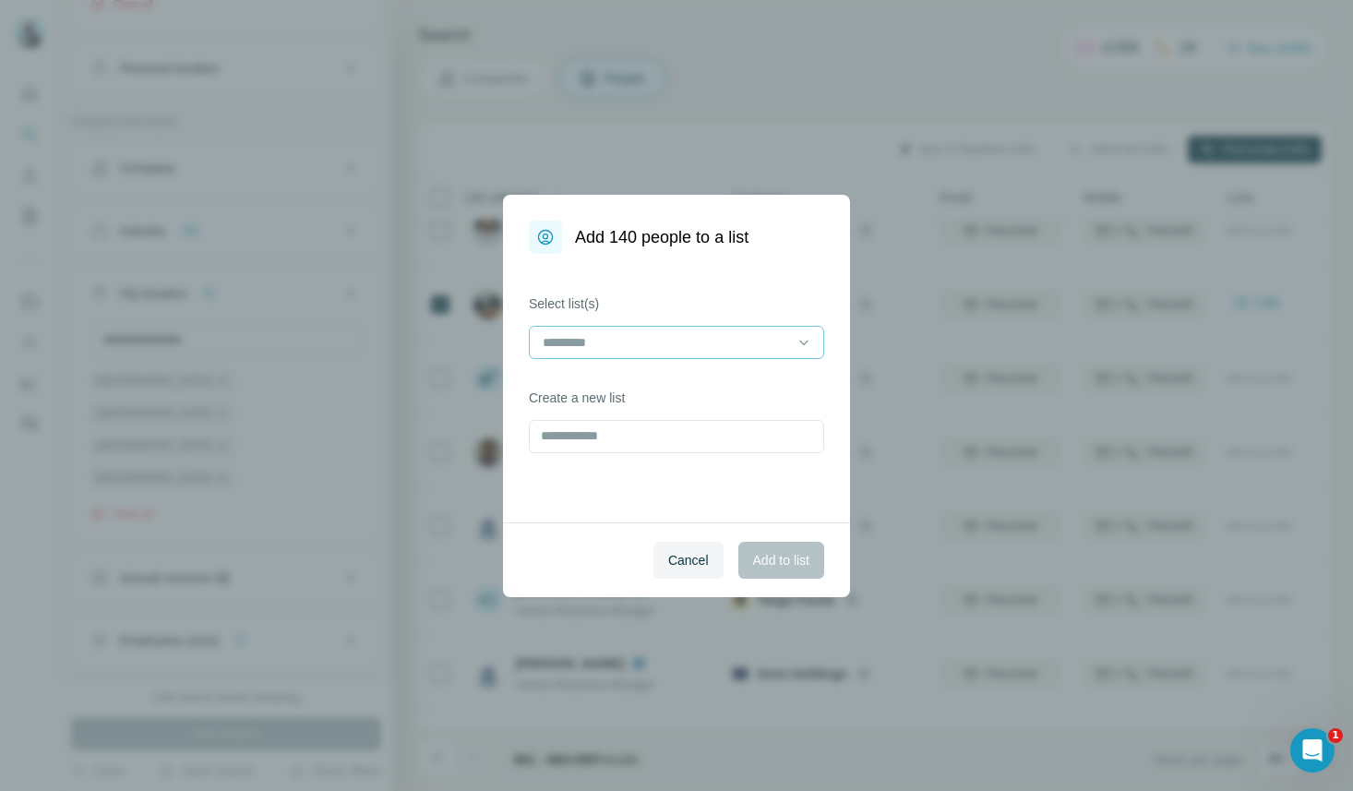
click at [752, 340] on input at bounding box center [665, 342] width 249 height 20
click at [787, 287] on div "Select list(s) Create a new list" at bounding box center [676, 388] width 347 height 268
click at [685, 439] on input "text" at bounding box center [676, 436] width 295 height 33
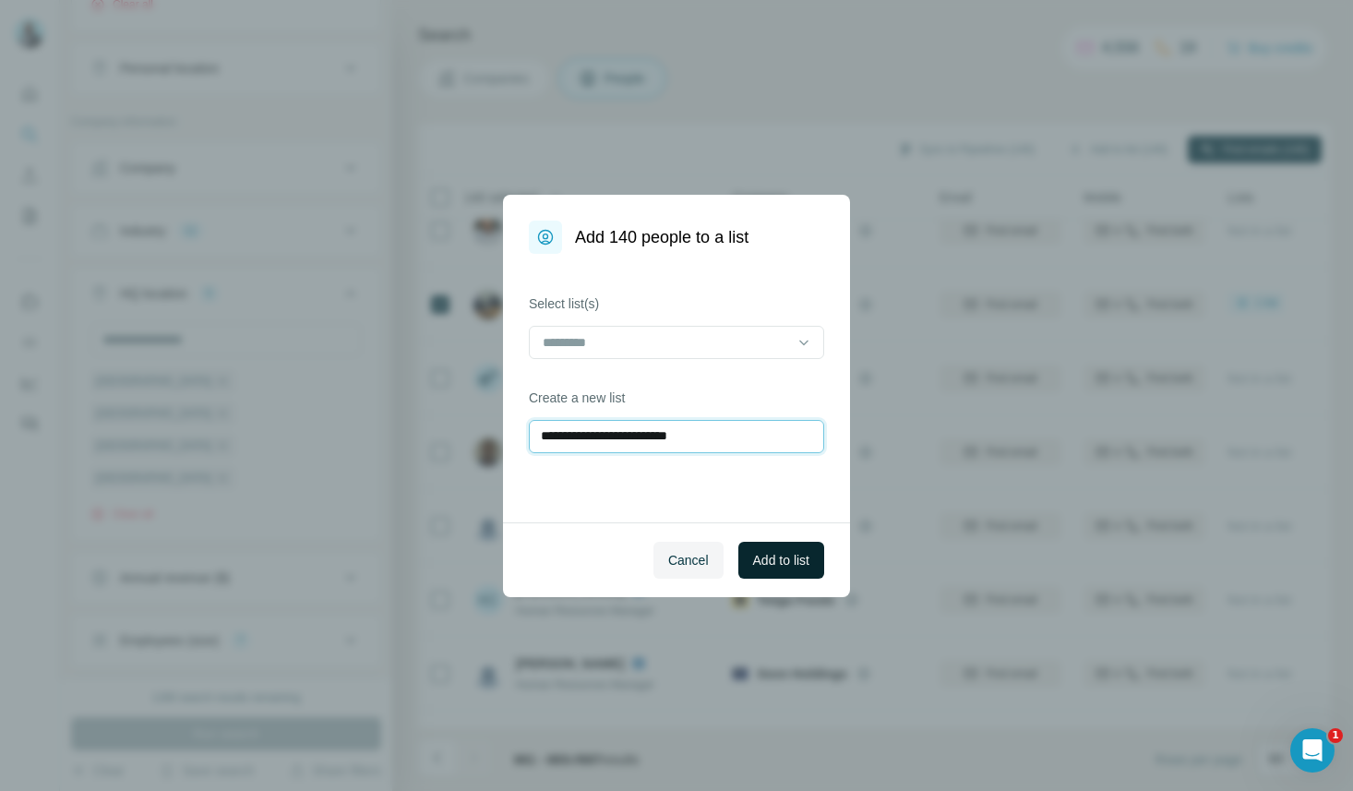
type input "**********"
click at [800, 561] on span "Add to list" at bounding box center [781, 560] width 56 height 18
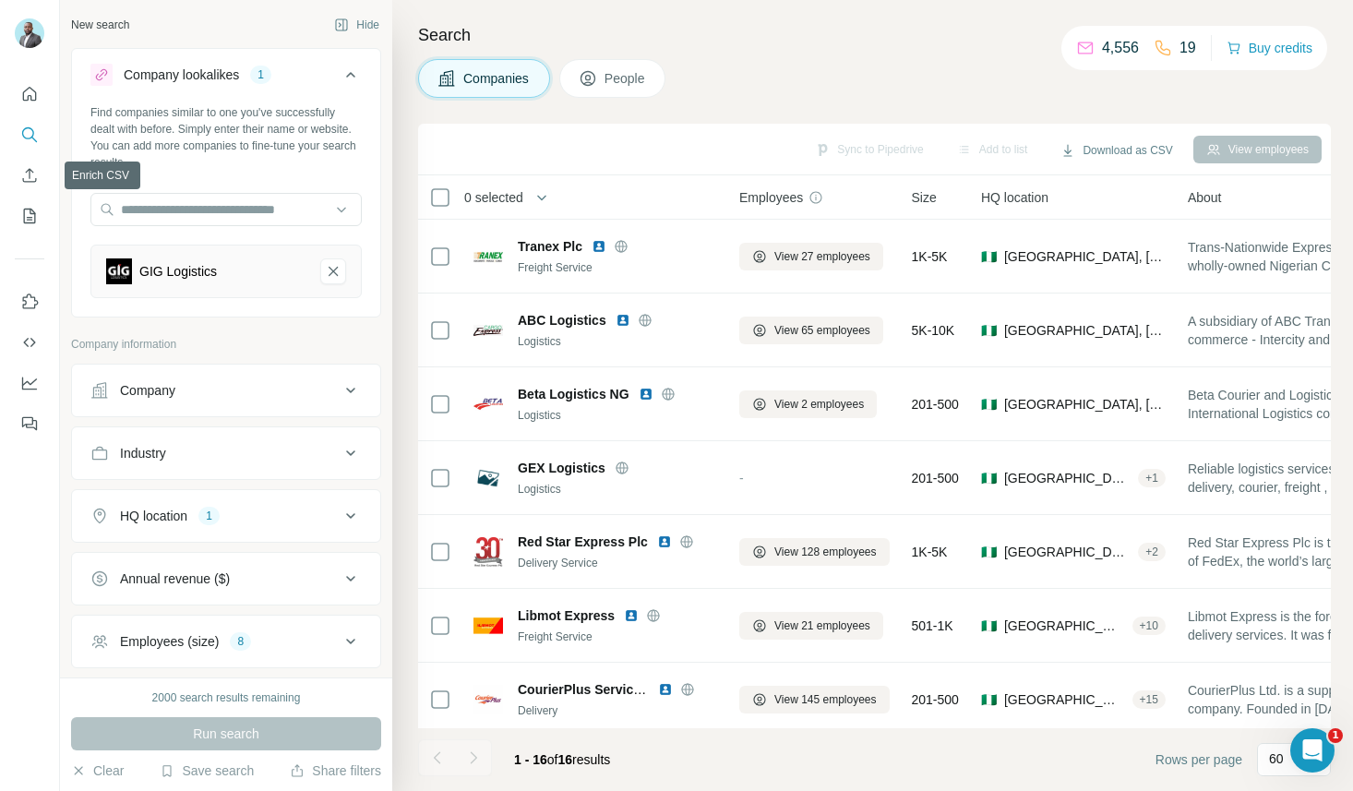
scroll to position [168, 0]
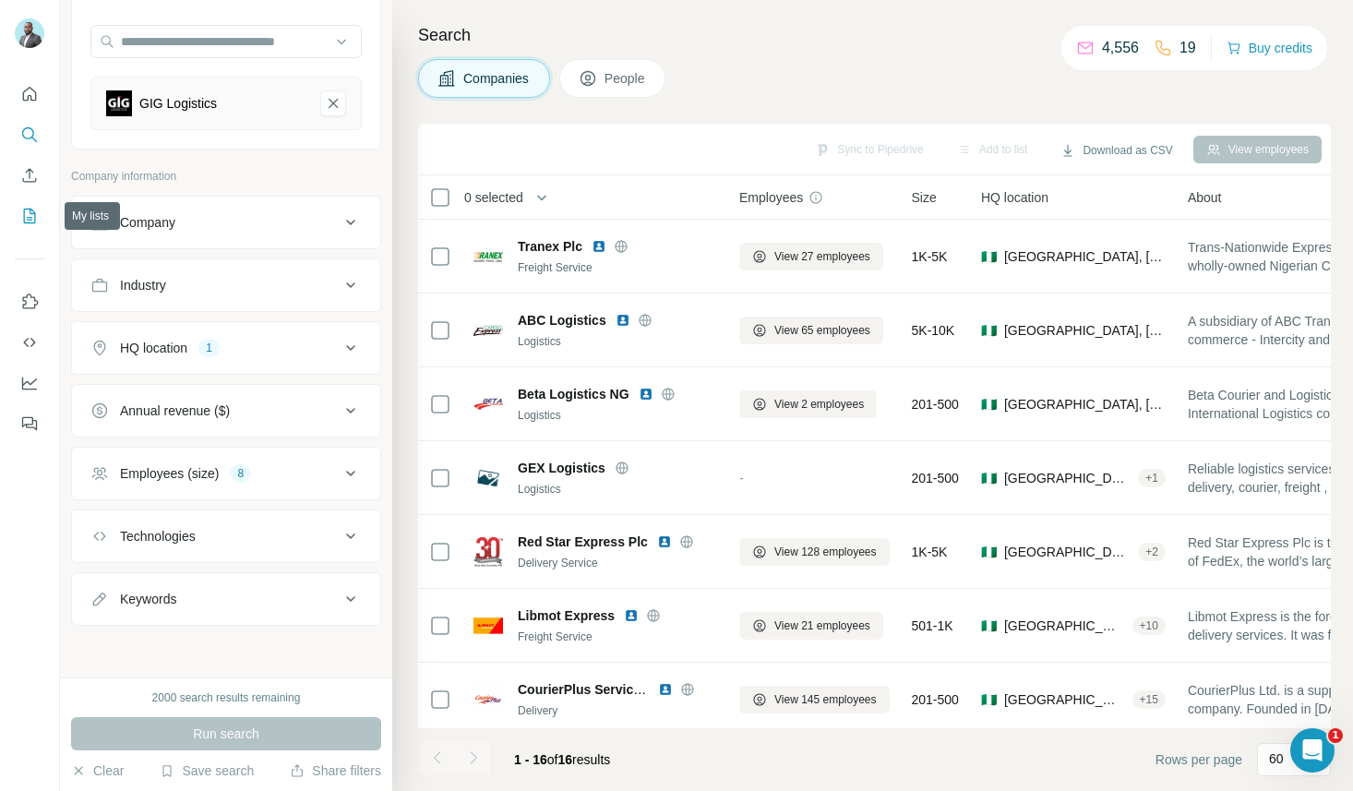
click at [29, 223] on icon "My lists" at bounding box center [29, 216] width 18 height 18
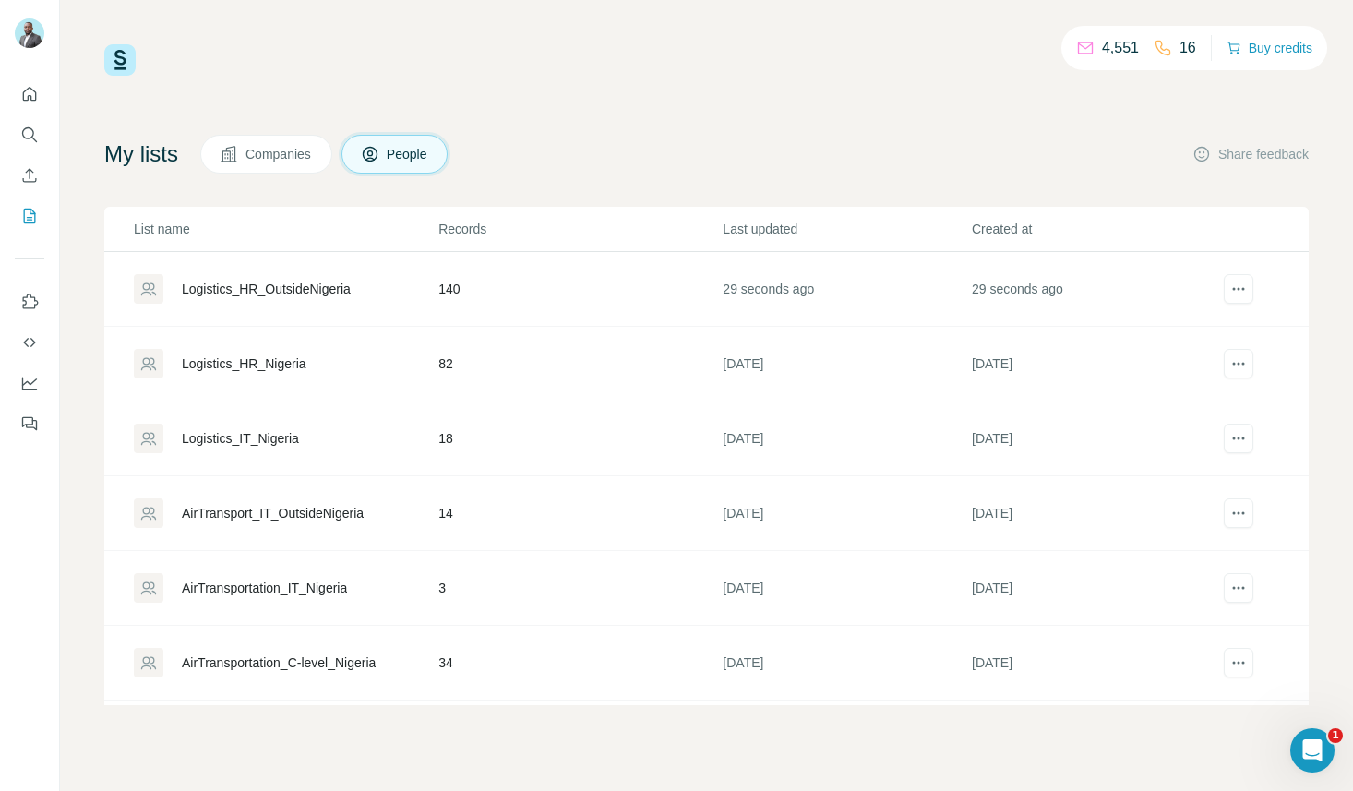
click at [328, 289] on div "Logistics_HR_OutsideNigeria" at bounding box center [266, 289] width 169 height 18
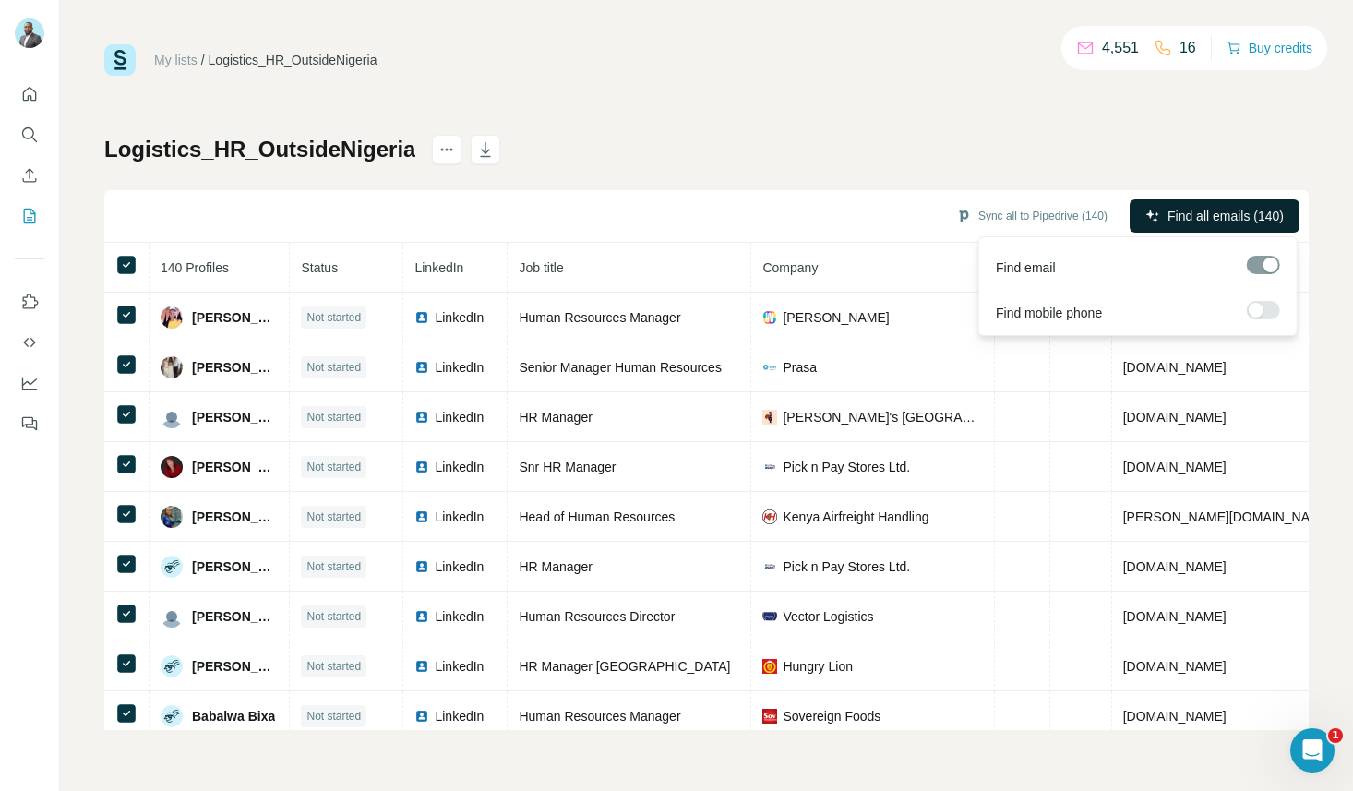
click at [1228, 215] on span "Find all emails (140)" at bounding box center [1225, 216] width 116 height 18
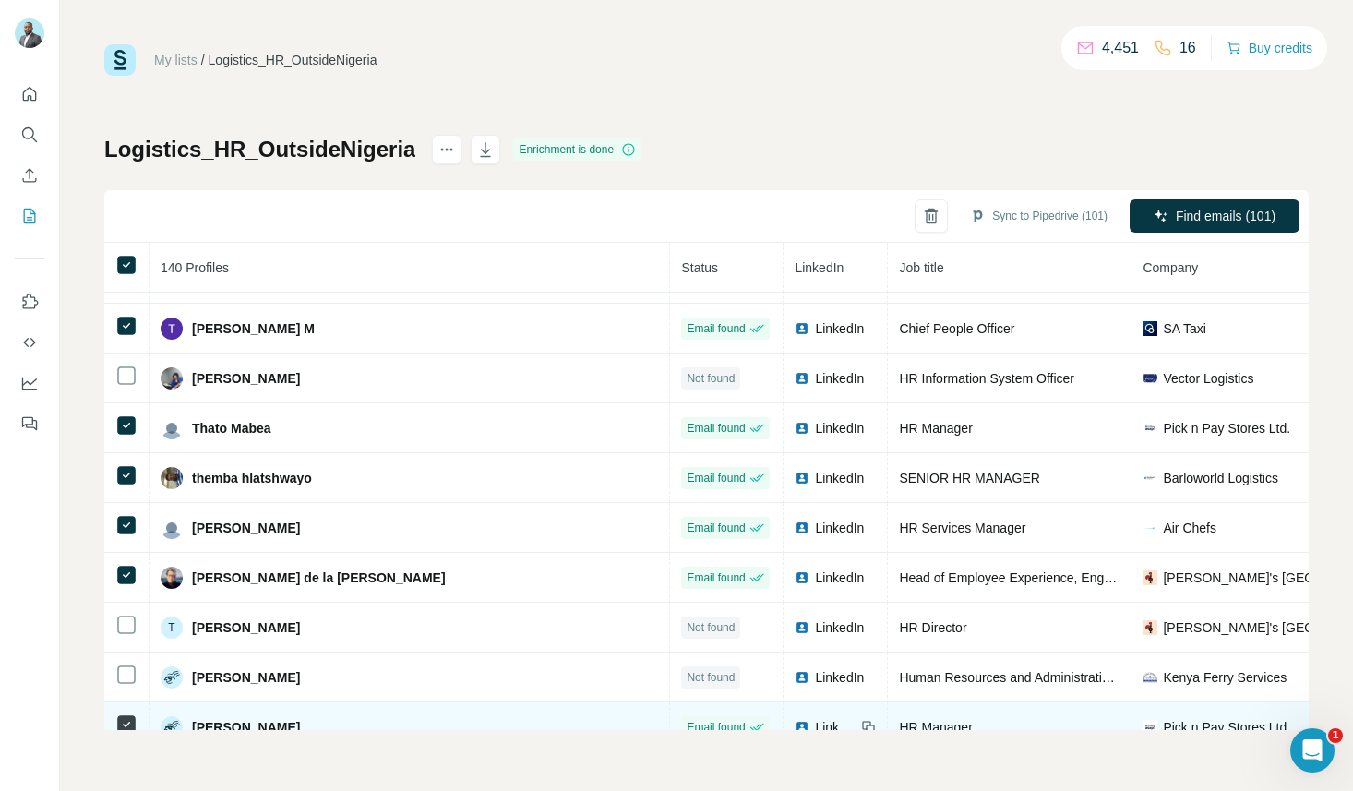
scroll to position [6344, 0]
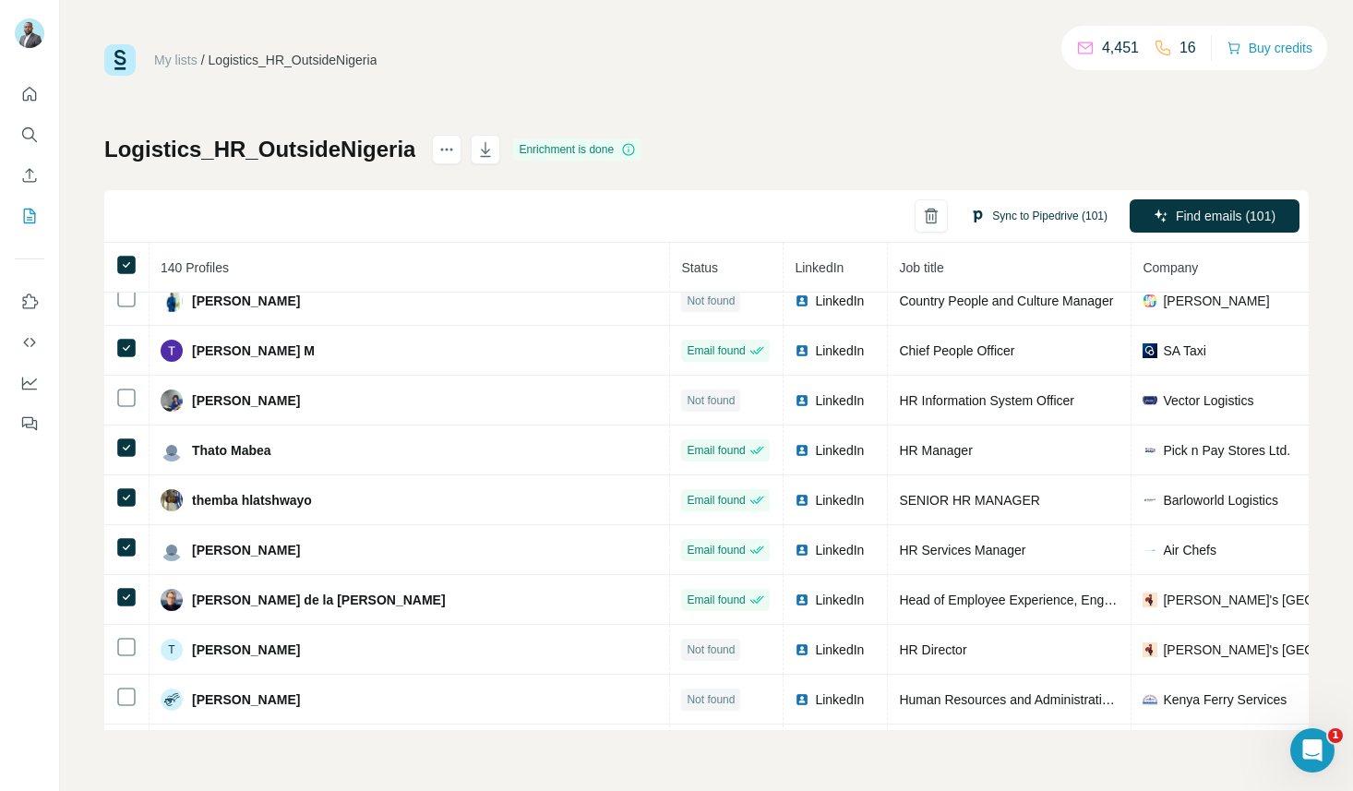
click at [1039, 209] on button "Sync to Pipedrive (101)" at bounding box center [1038, 216] width 163 height 28
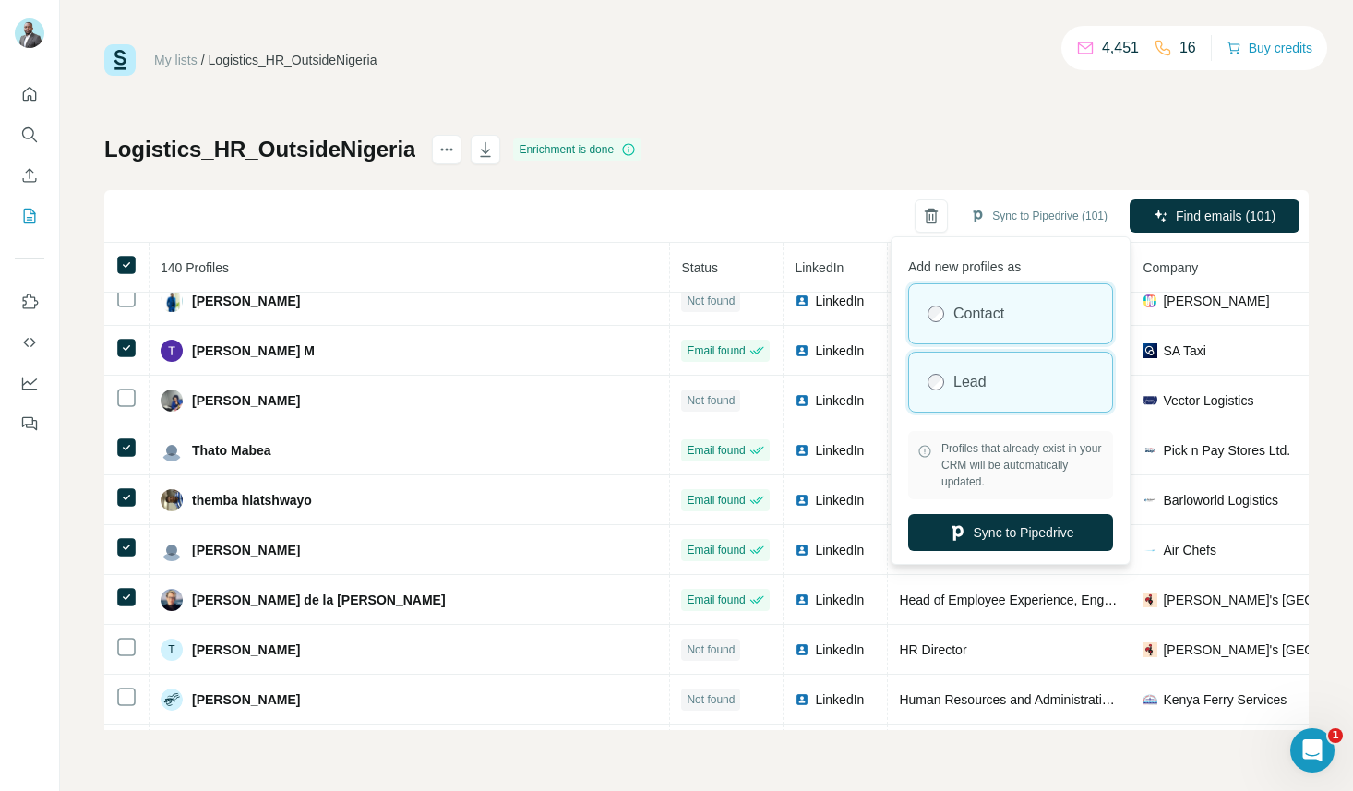
click at [972, 387] on label "Lead" at bounding box center [969, 382] width 33 height 22
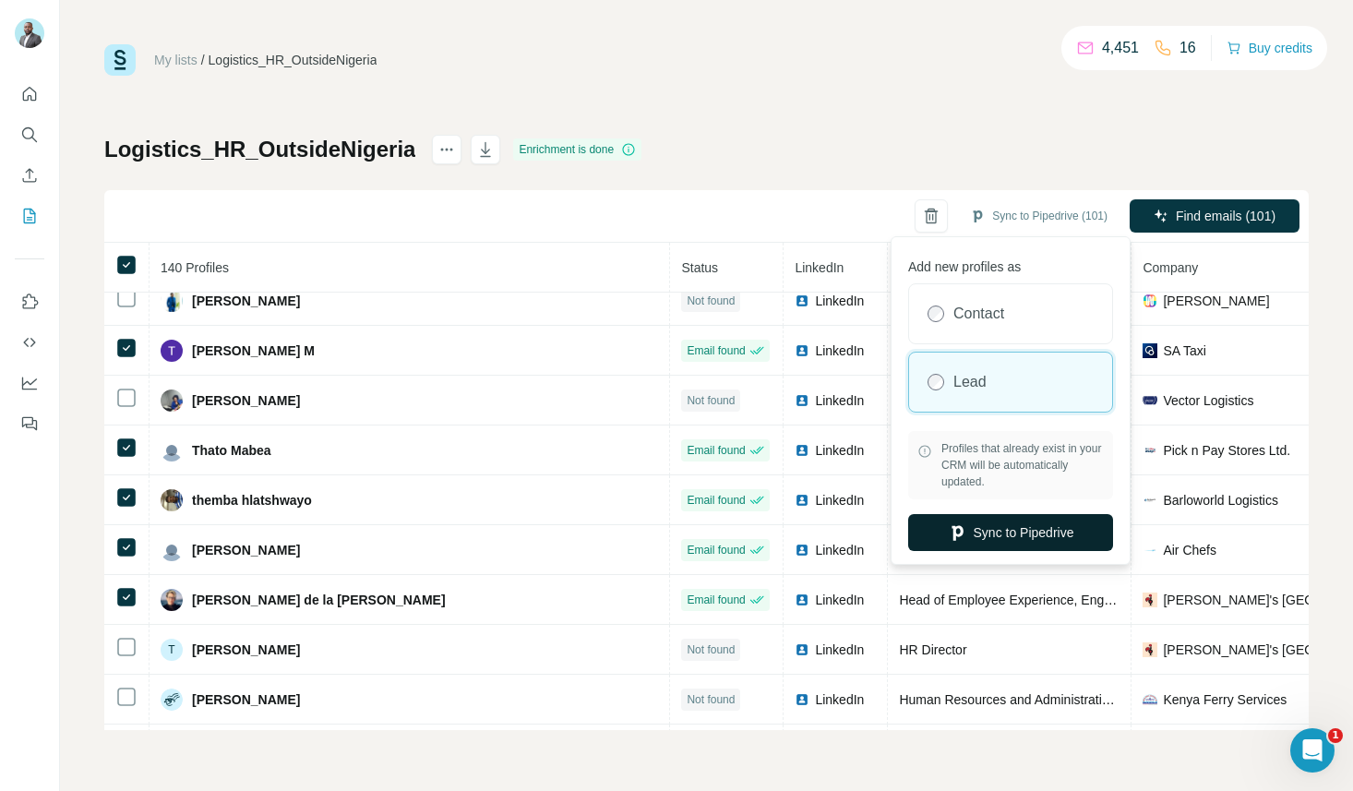
click at [978, 527] on button "Sync to Pipedrive" at bounding box center [1010, 532] width 205 height 37
